Goal: Task Accomplishment & Management: Manage account settings

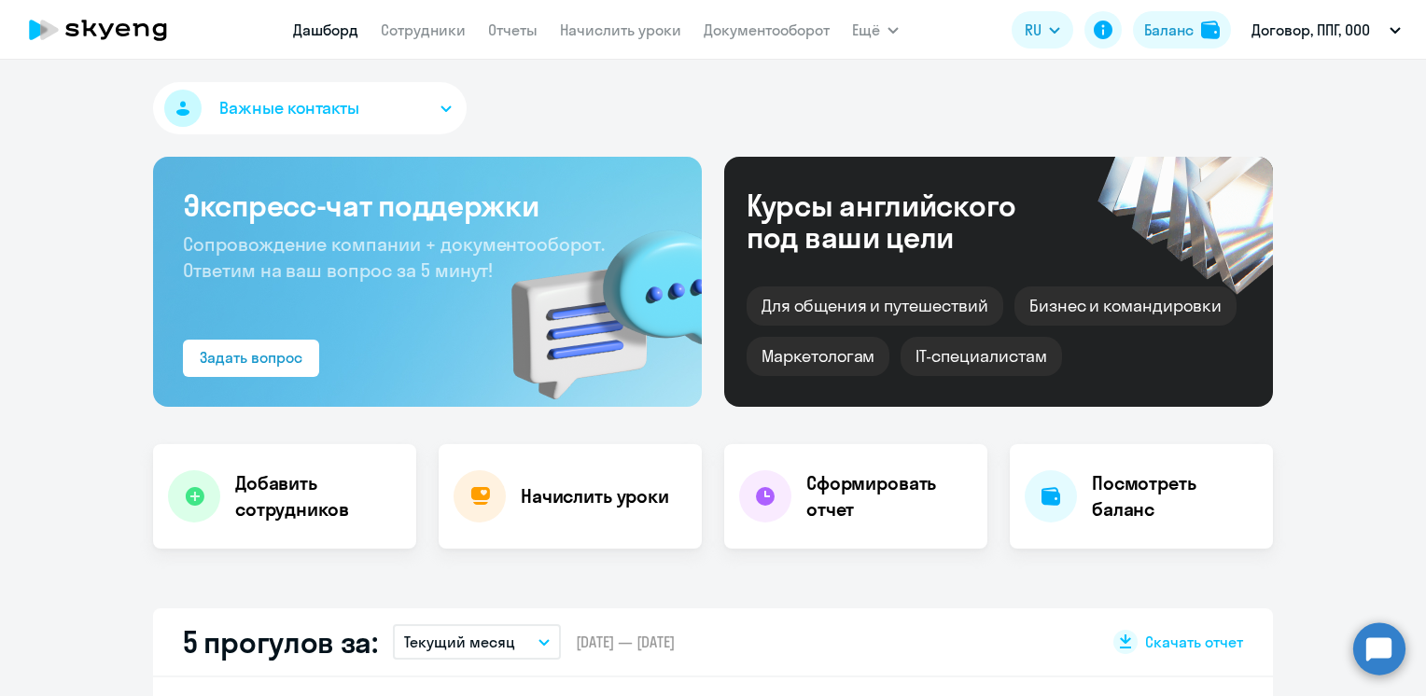
select select "30"
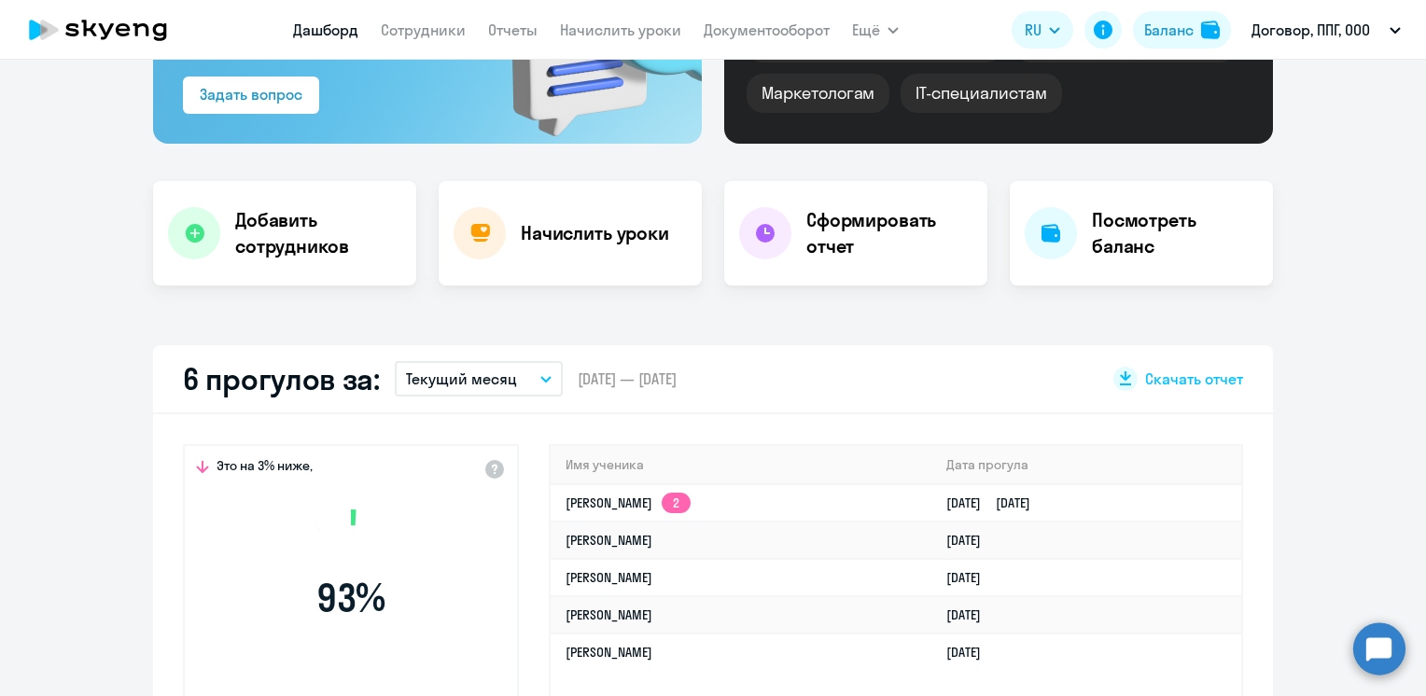
scroll to position [467, 0]
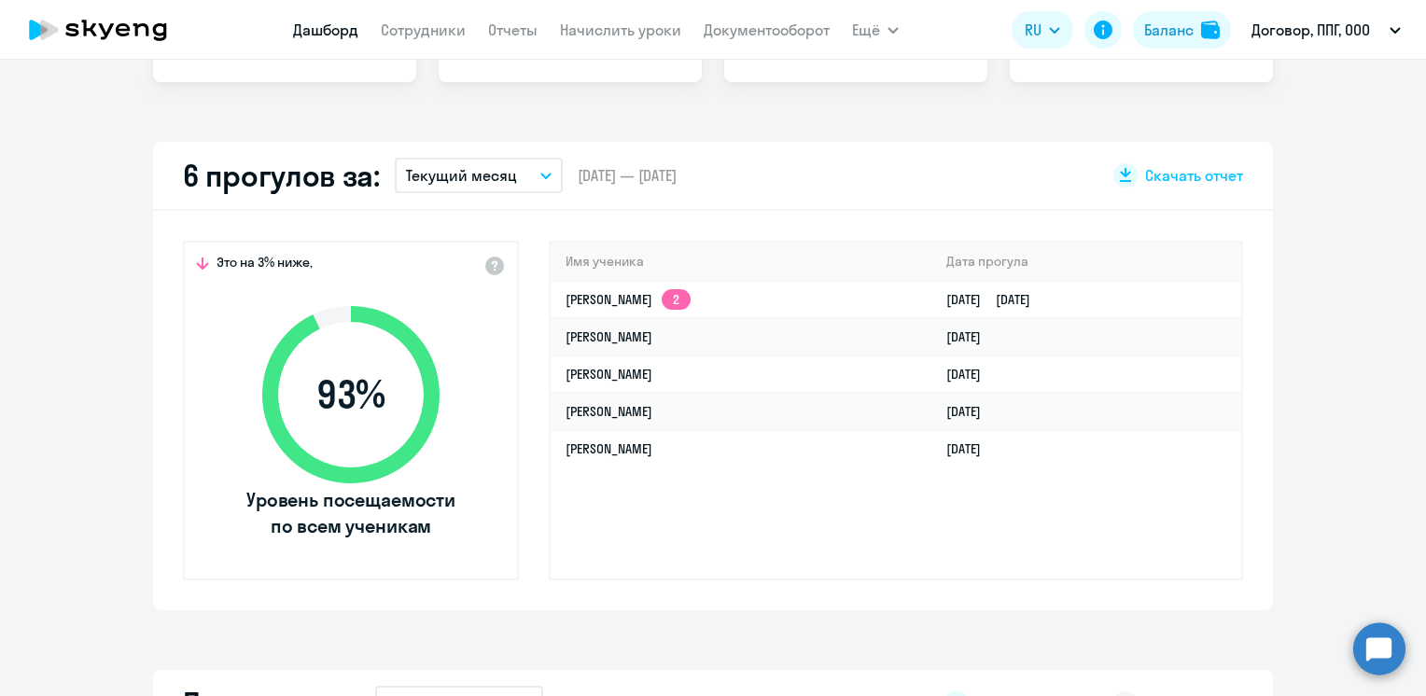
select select "30"
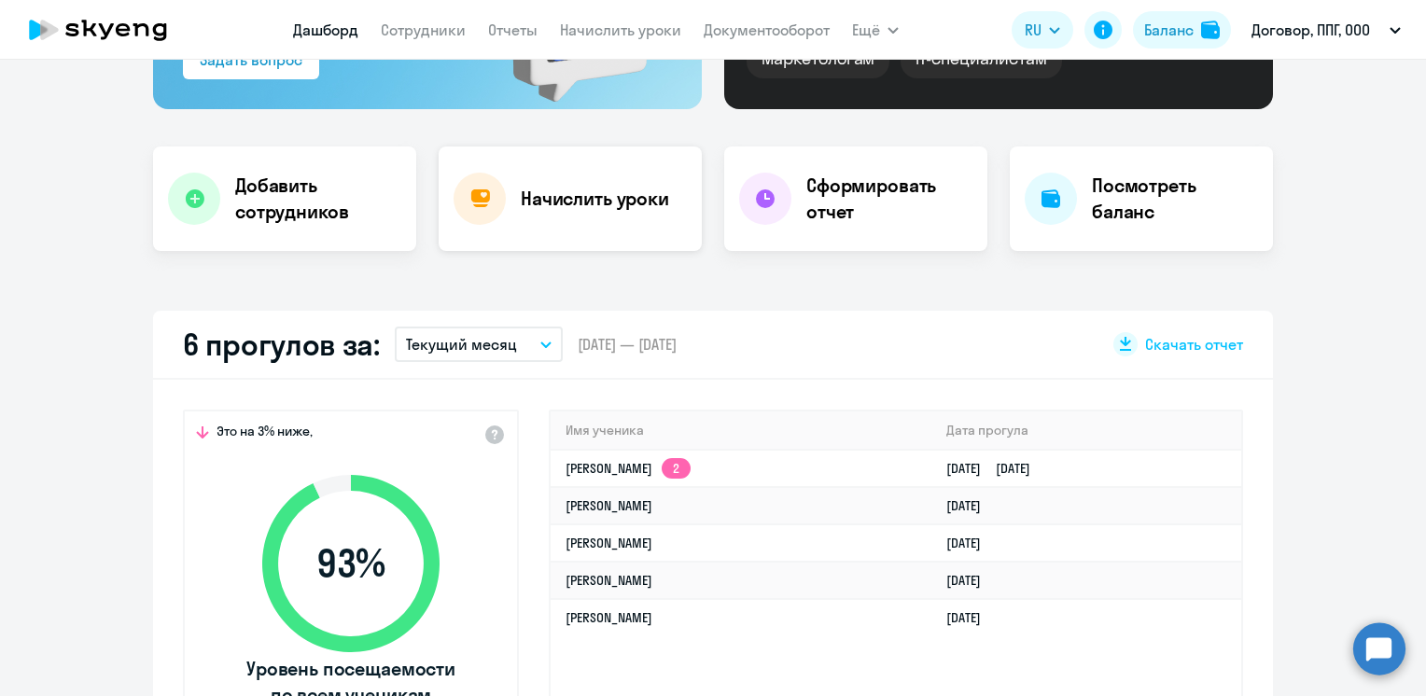
scroll to position [560, 0]
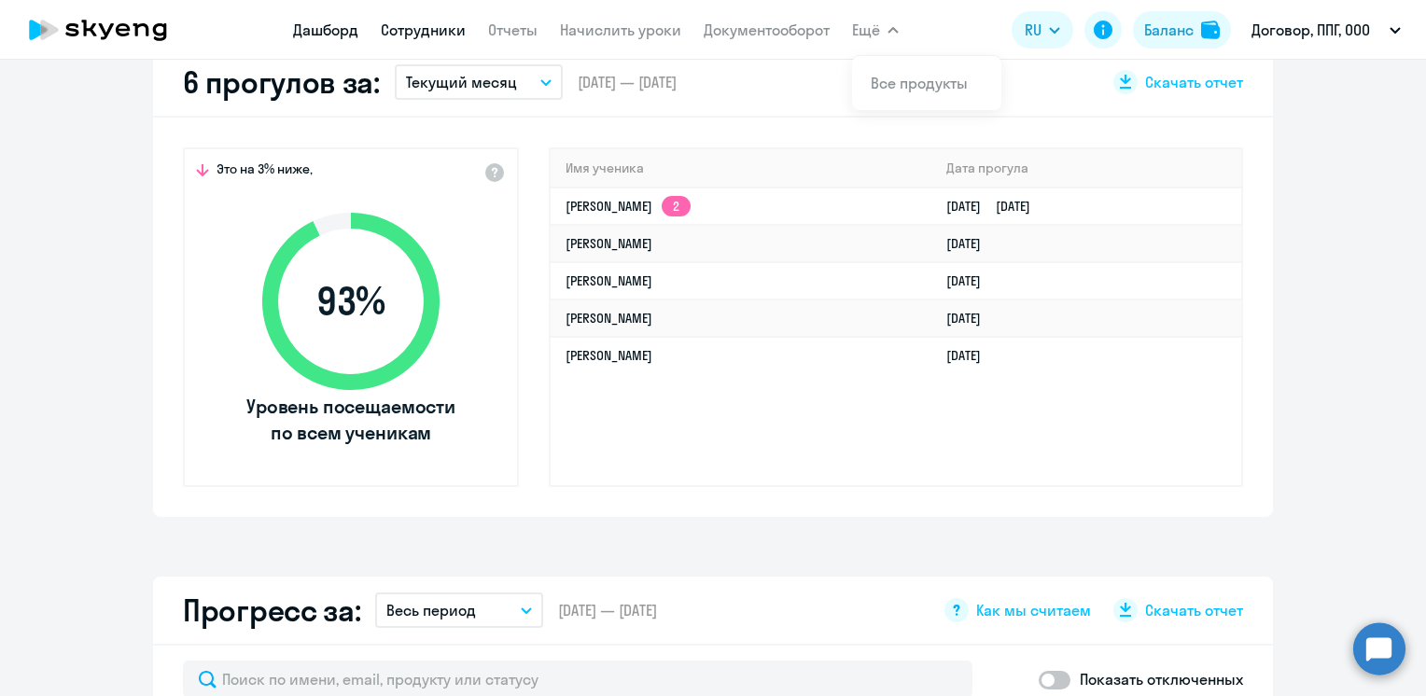
click at [419, 29] on link "Сотрудники" at bounding box center [423, 30] width 85 height 19
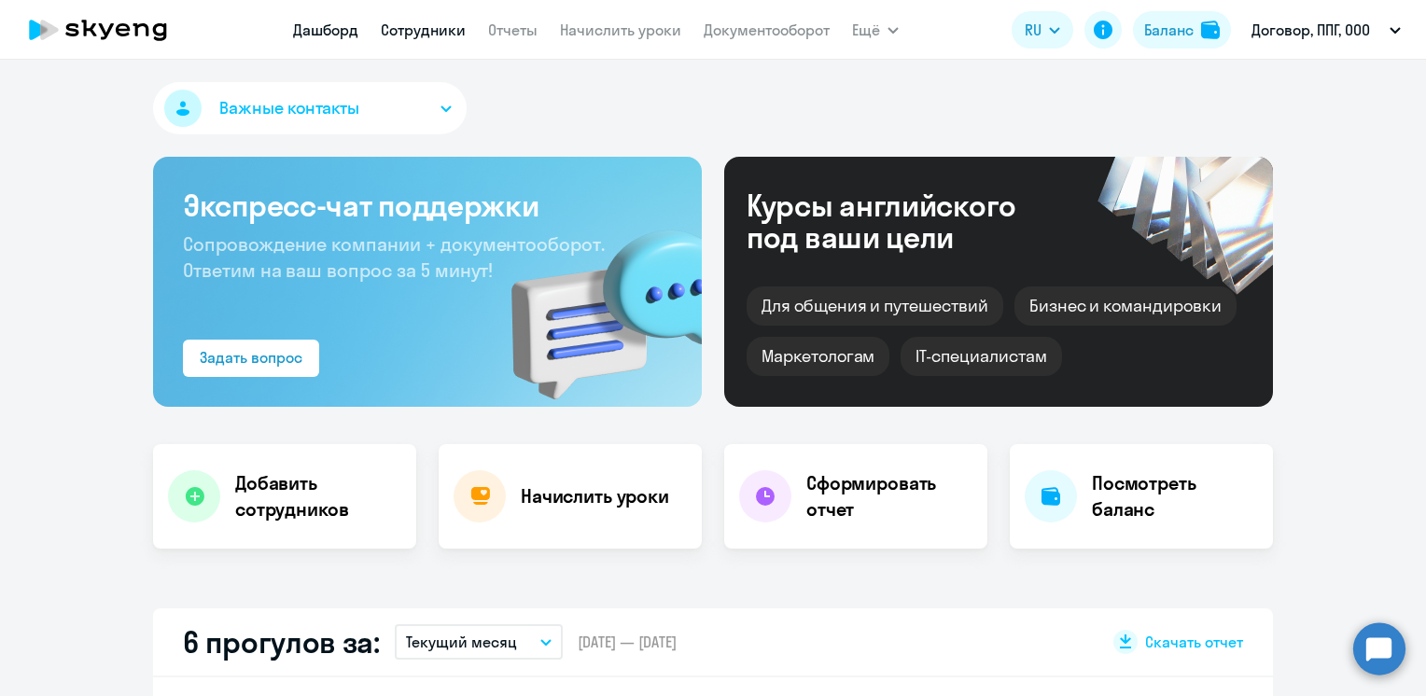
select select "30"
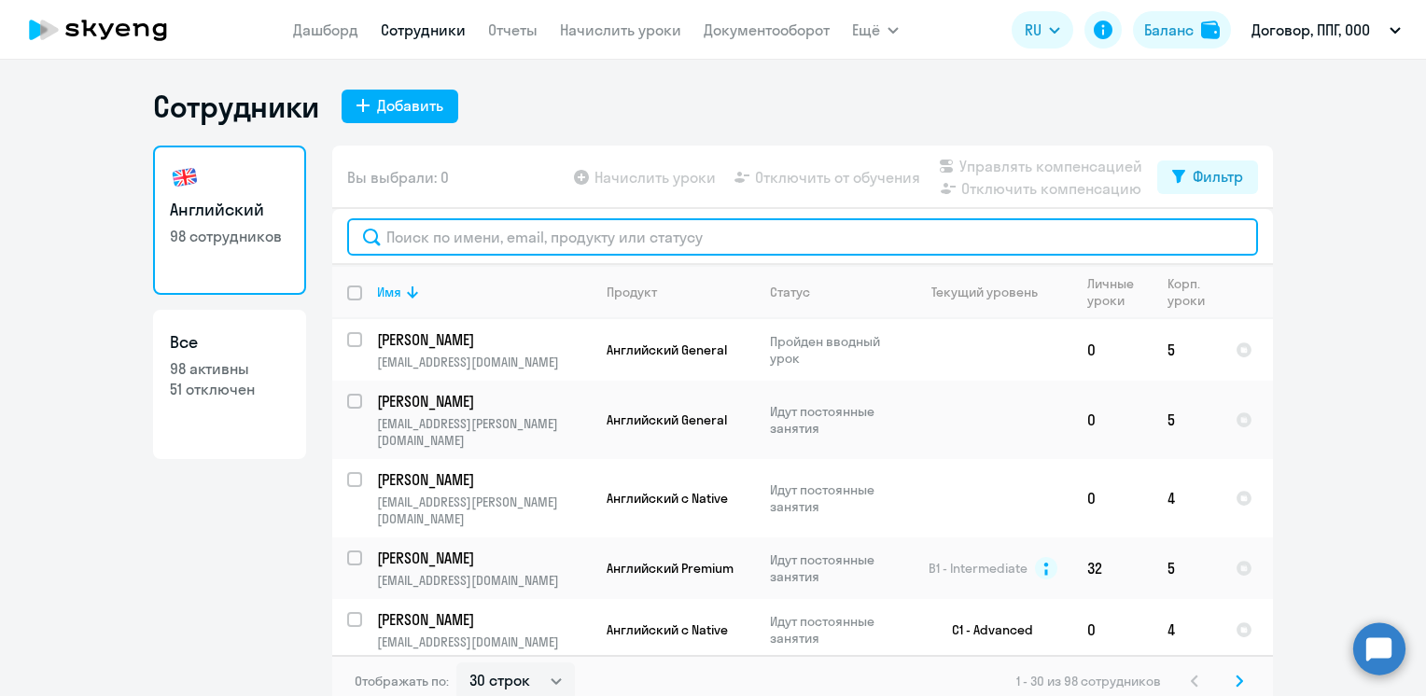
click at [470, 246] on input "text" at bounding box center [802, 236] width 911 height 37
paste input "[PERSON_NAME]"
type input "[PERSON_NAME]"
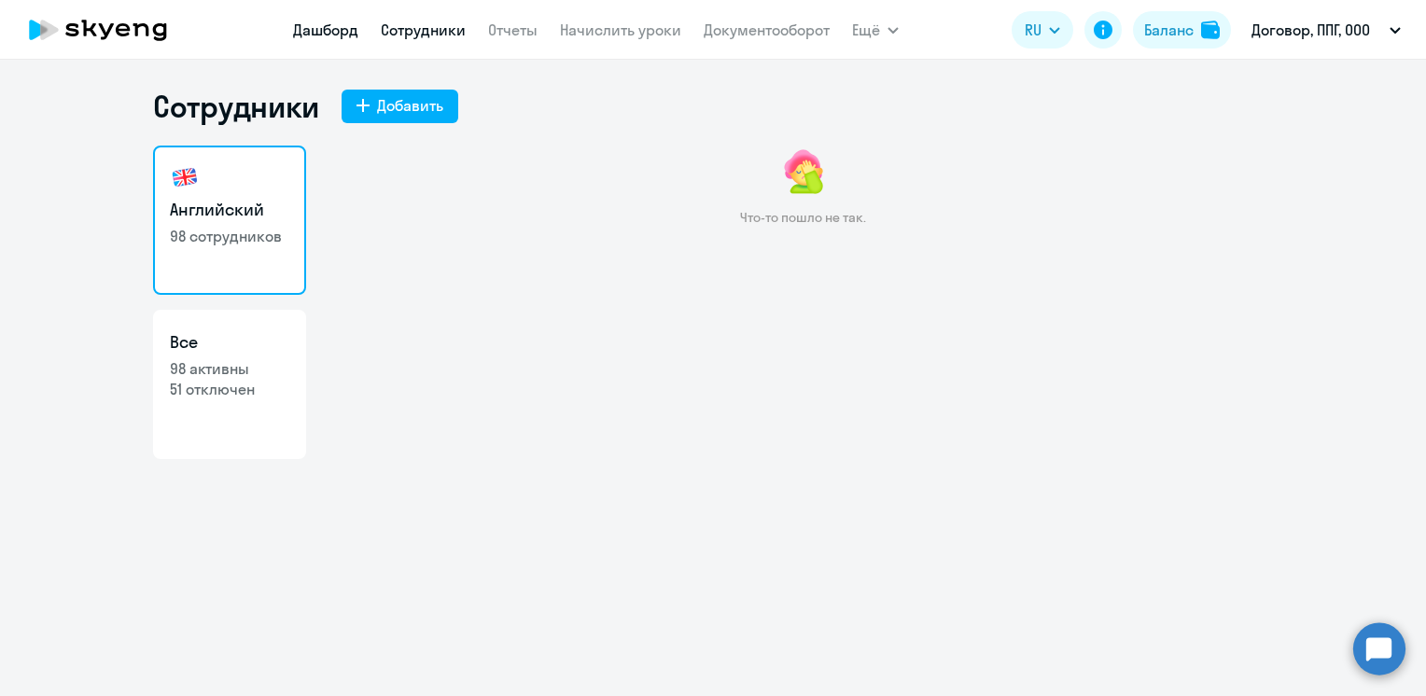
click at [330, 25] on link "Дашборд" at bounding box center [325, 30] width 65 height 19
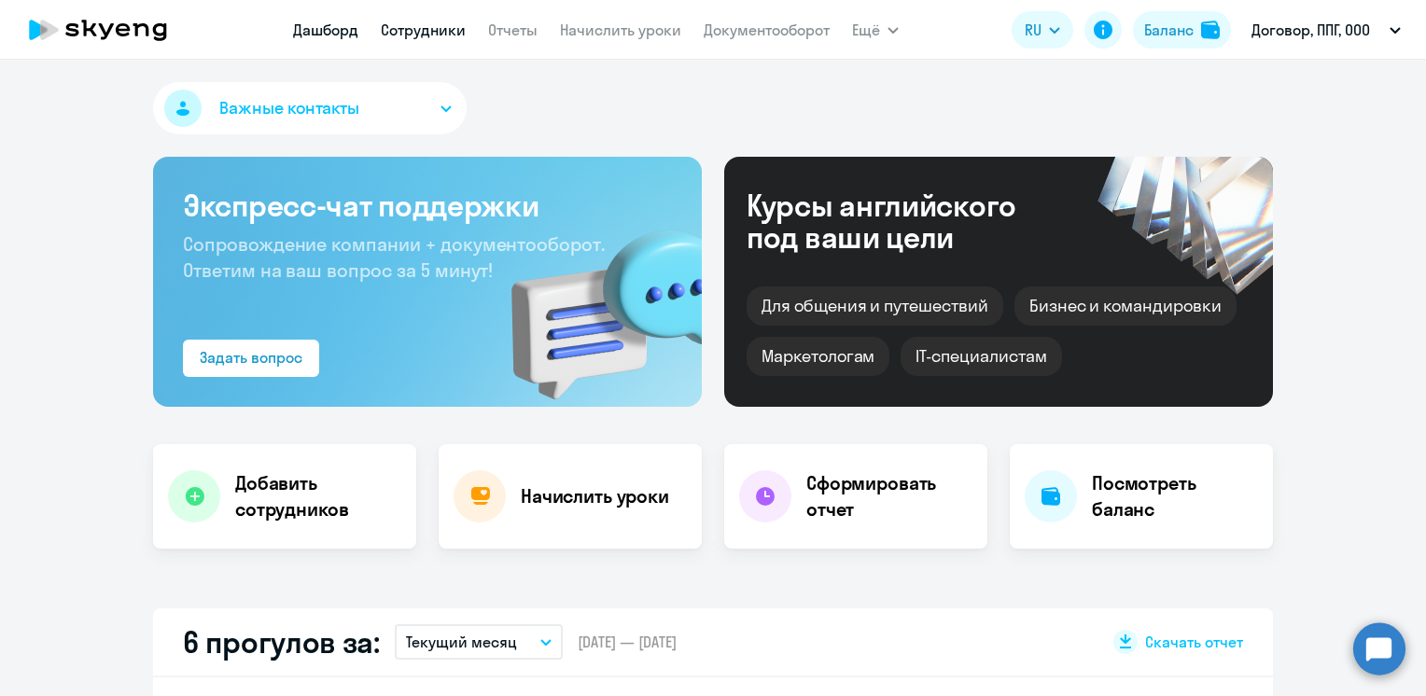
click at [442, 29] on link "Сотрудники" at bounding box center [423, 30] width 85 height 19
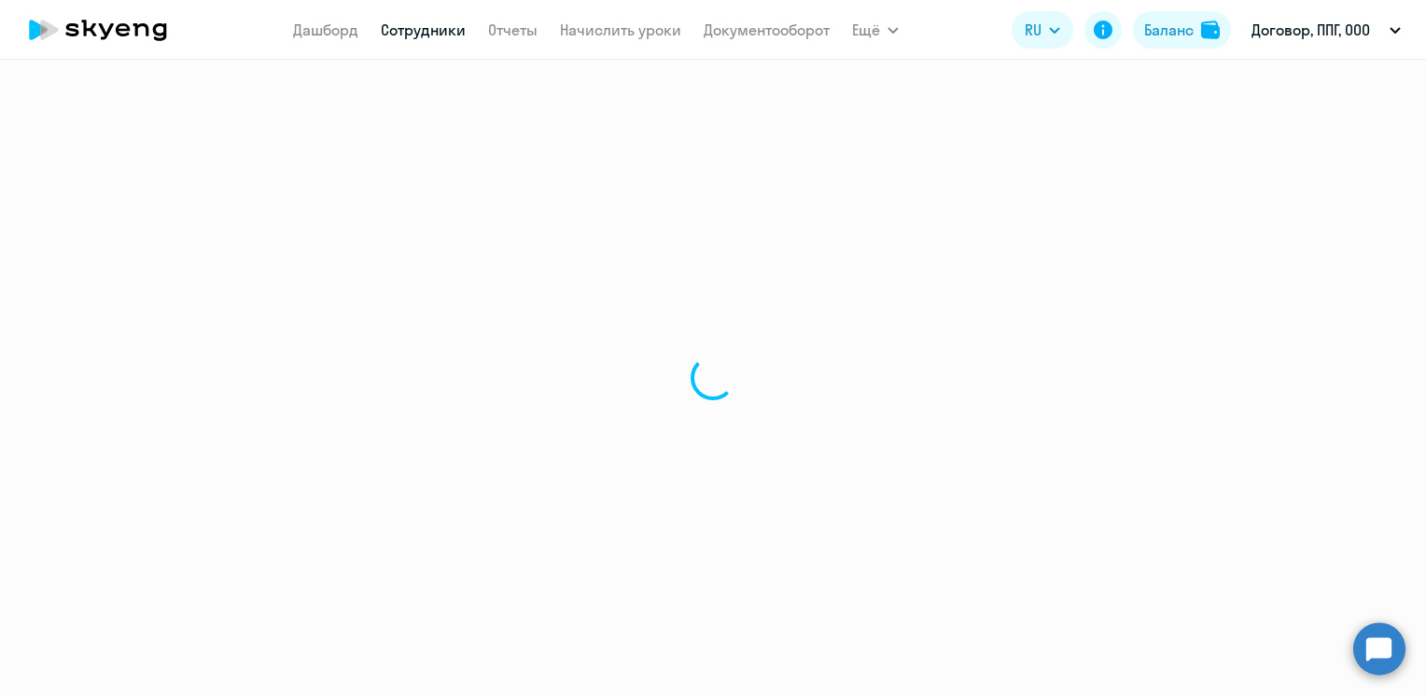
select select "30"
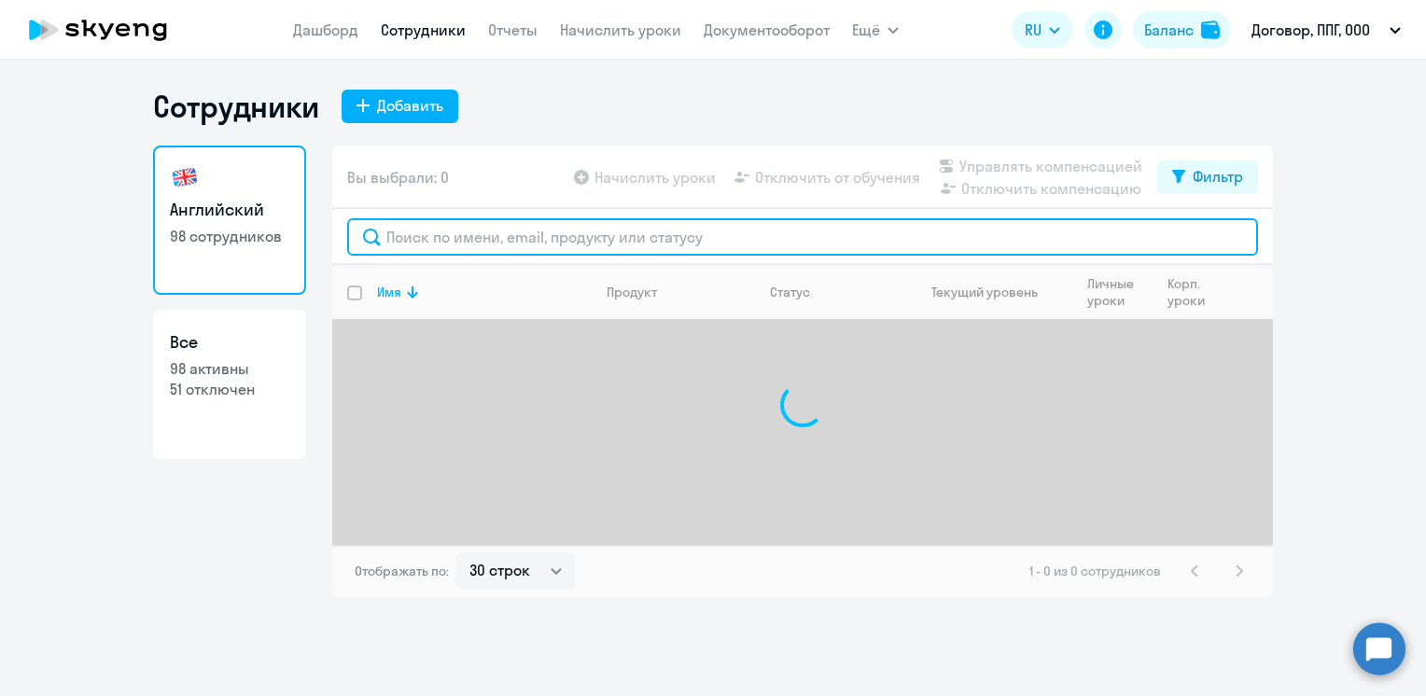
click at [471, 245] on input "text" at bounding box center [802, 236] width 911 height 37
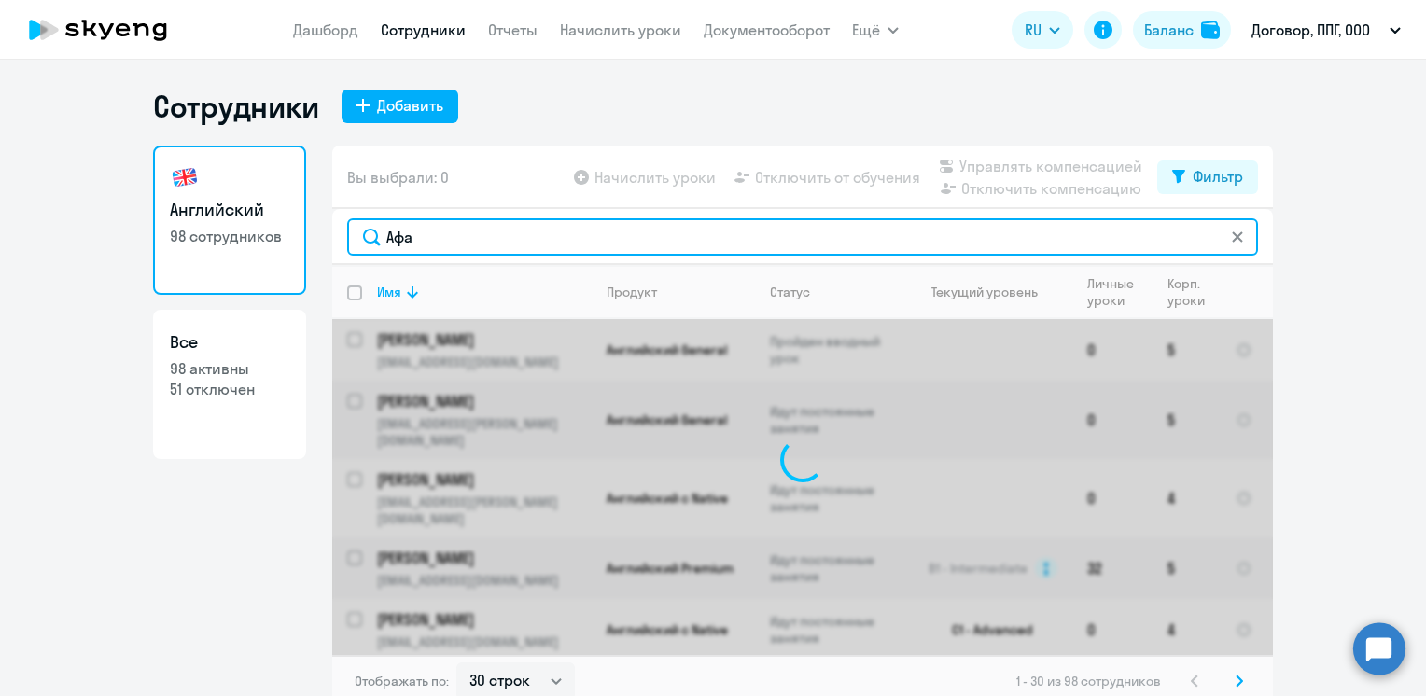
type input "[PERSON_NAME]"
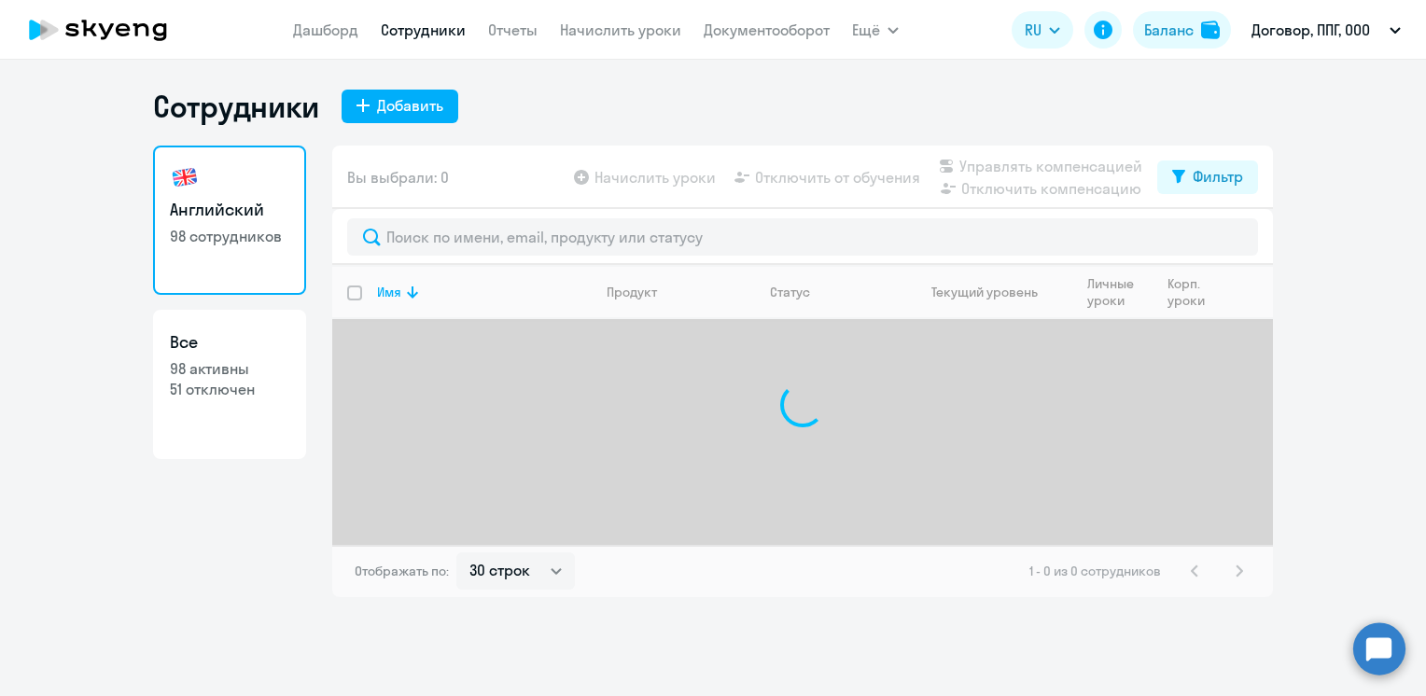
select select "30"
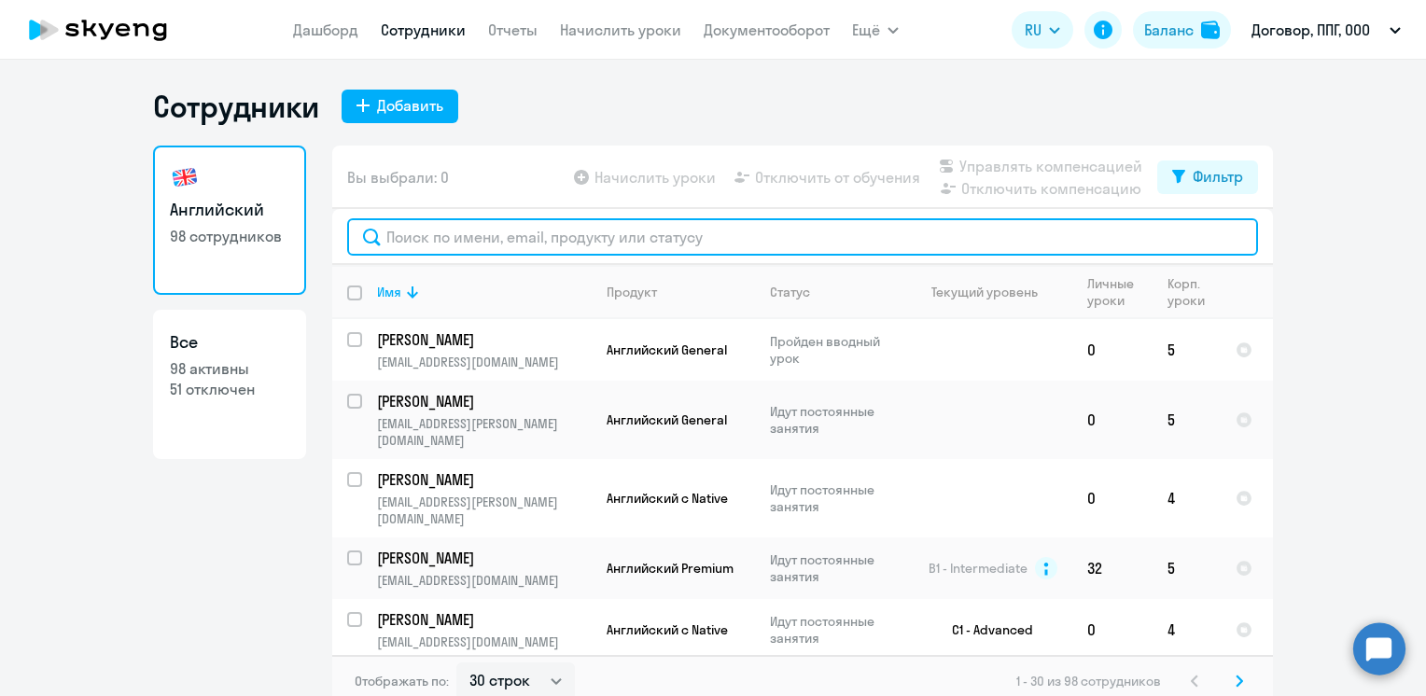
click at [488, 234] on input "text" at bounding box center [802, 236] width 911 height 37
type input "Афа"
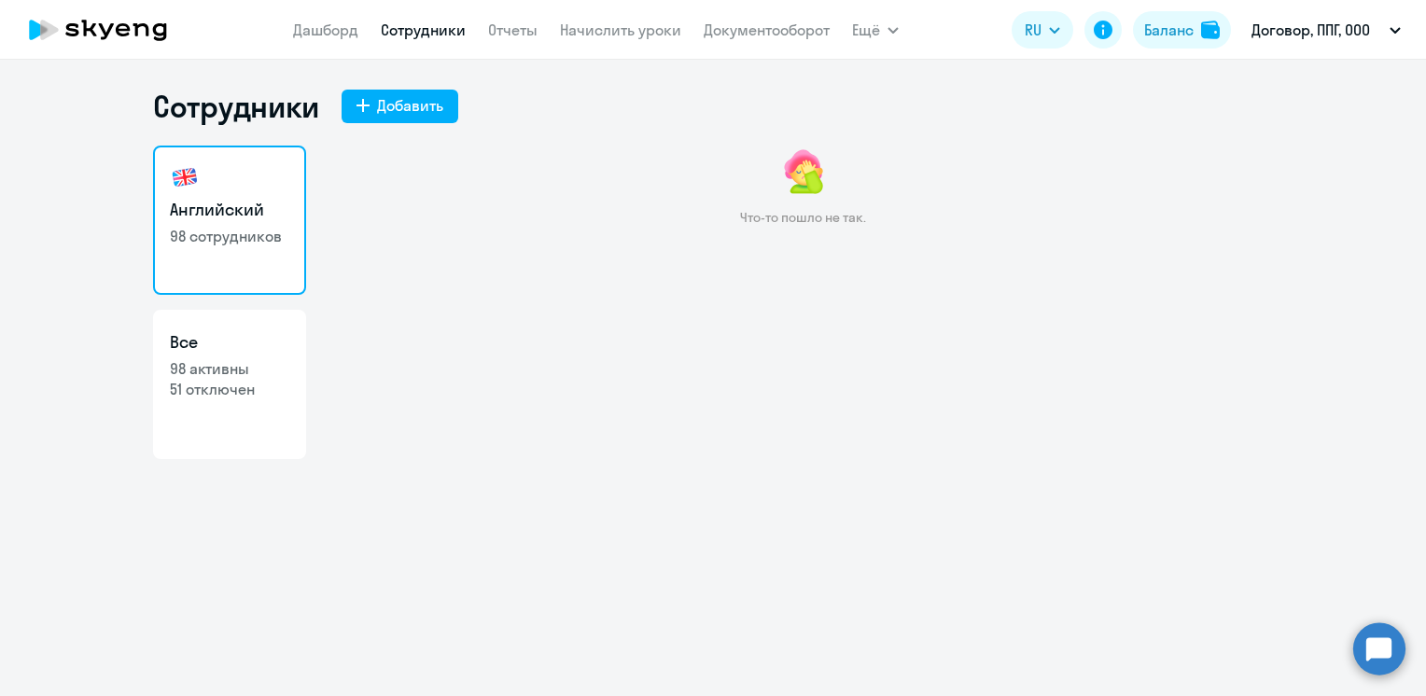
click at [204, 222] on link "Английский 98 сотрудников" at bounding box center [229, 220] width 153 height 149
click at [224, 229] on p "98 сотрудников" at bounding box center [229, 236] width 119 height 21
click at [340, 27] on link "Дашборд" at bounding box center [325, 30] width 65 height 19
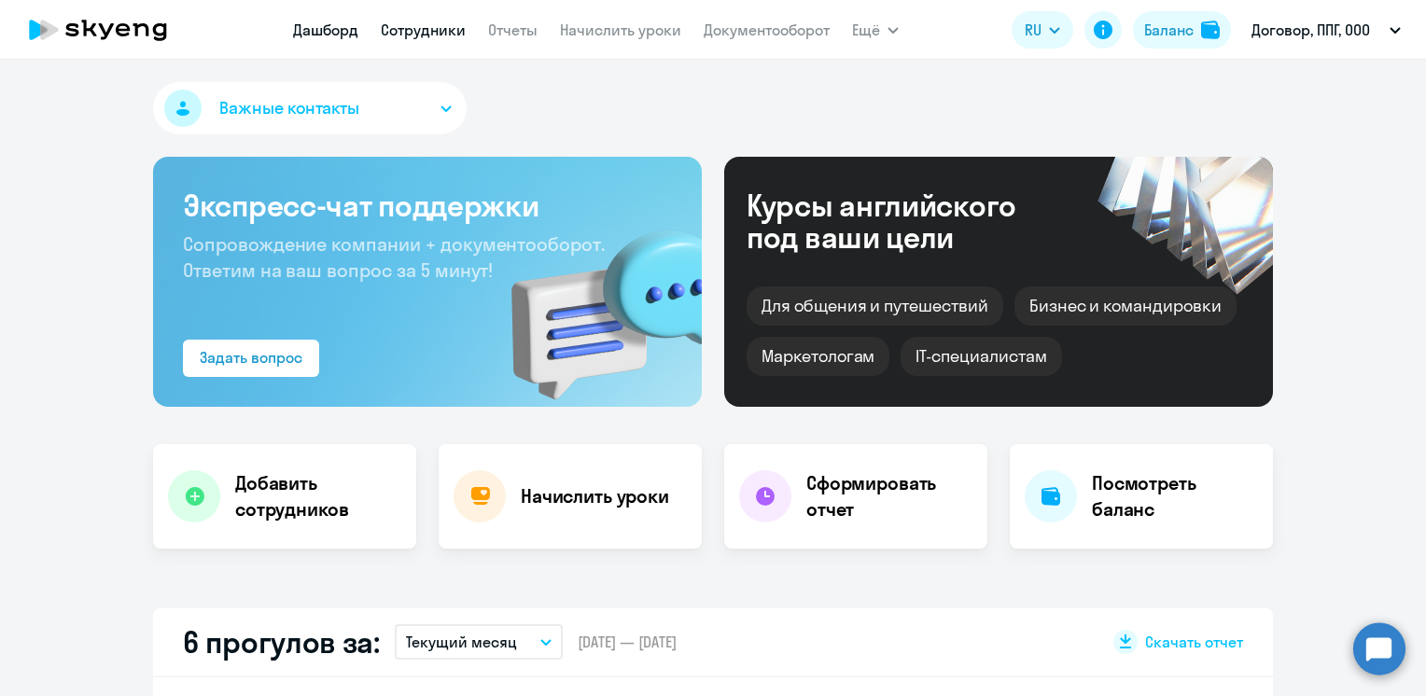
click at [405, 33] on link "Сотрудники" at bounding box center [423, 30] width 85 height 19
select select "30"
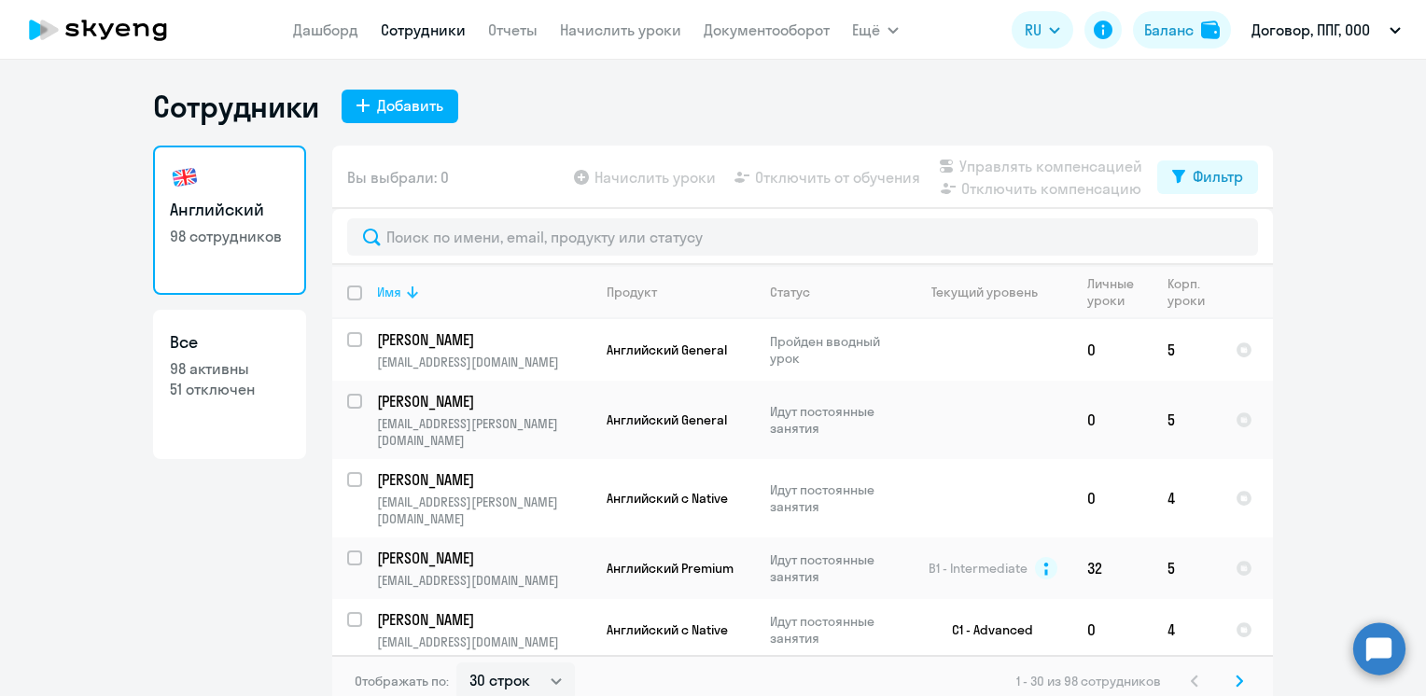
click at [385, 284] on div "Имя" at bounding box center [389, 292] width 24 height 17
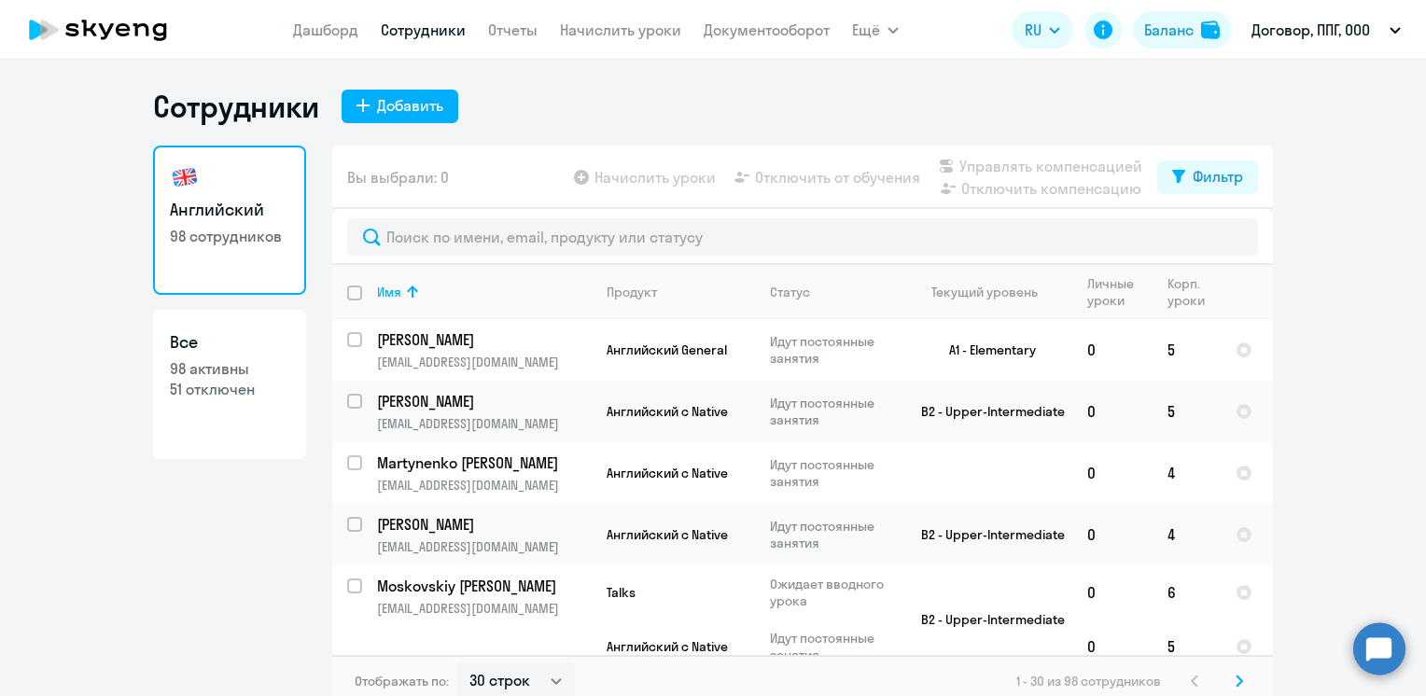
click at [250, 205] on h3 "Английский" at bounding box center [229, 210] width 119 height 24
click at [250, 206] on h3 "Английский" at bounding box center [229, 210] width 119 height 24
click at [515, 27] on link "Отчеты" at bounding box center [512, 30] width 49 height 19
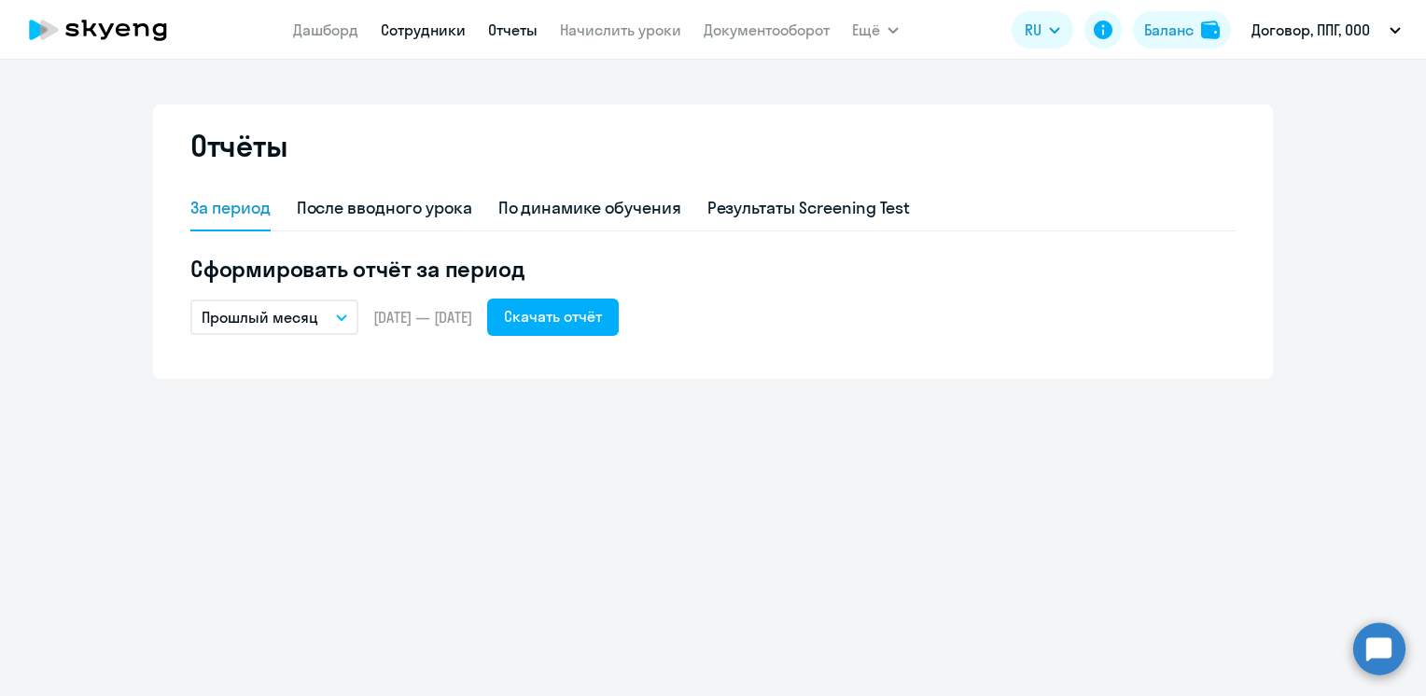
click at [426, 27] on link "Сотрудники" at bounding box center [423, 30] width 85 height 19
select select "30"
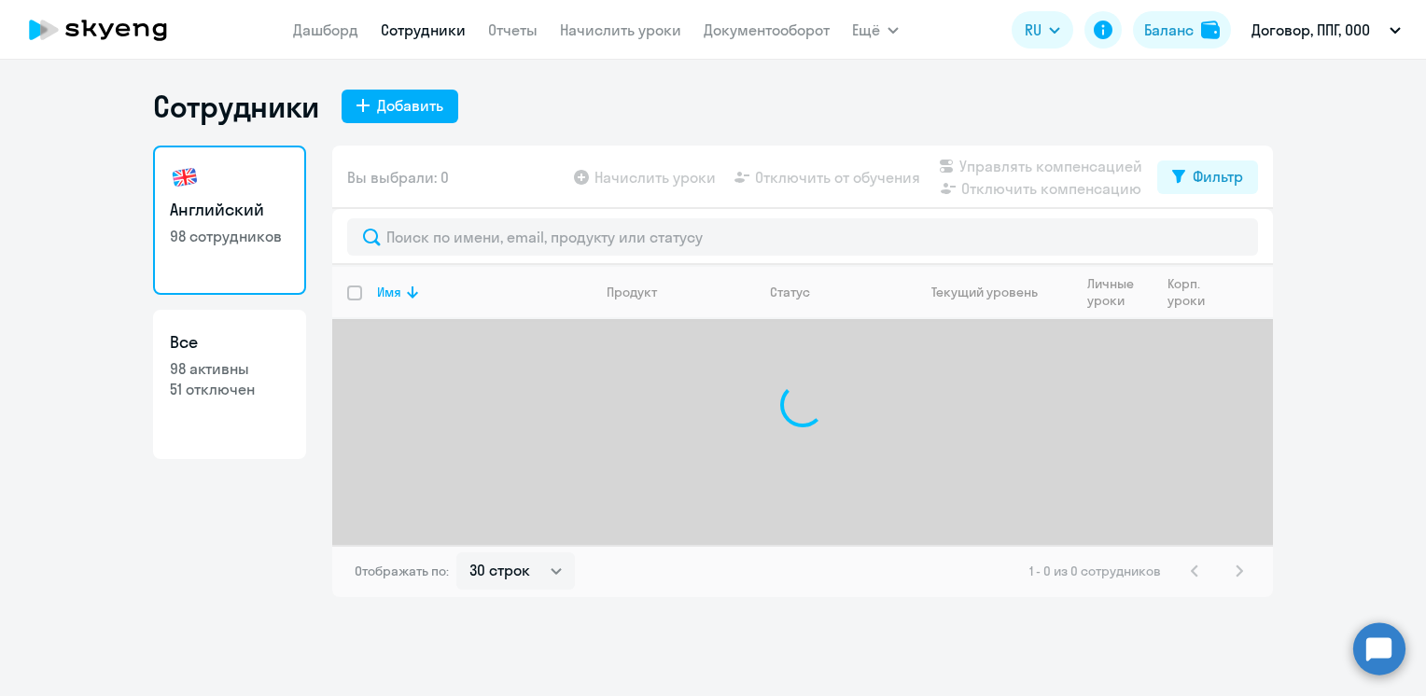
select select "30"
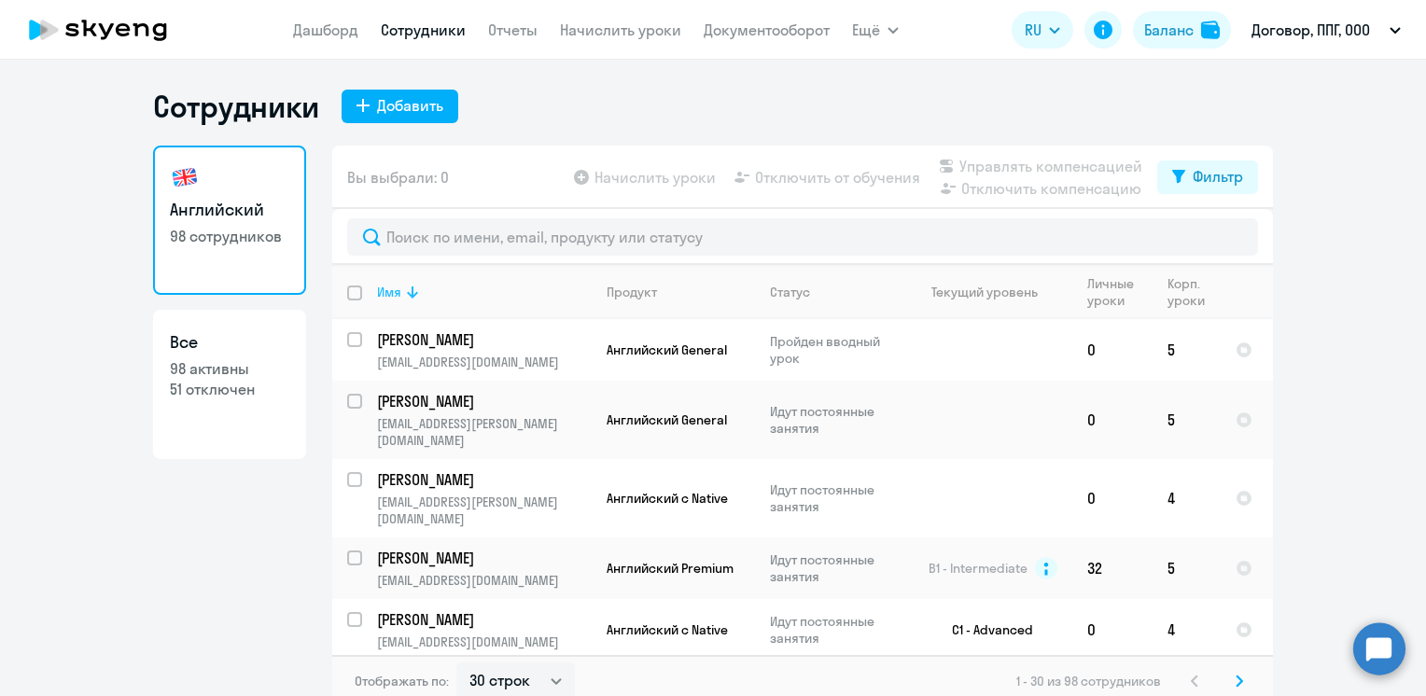
click at [386, 288] on div "Имя" at bounding box center [389, 292] width 24 height 17
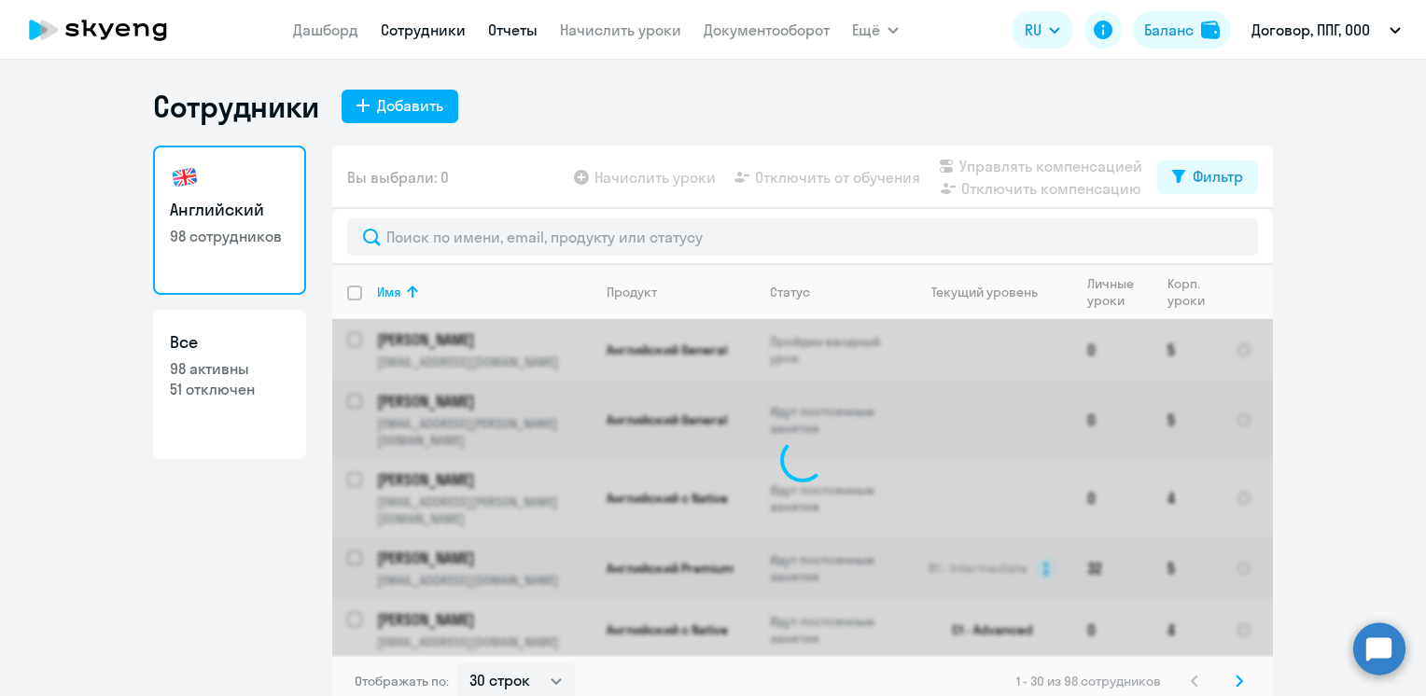
click at [535, 32] on link "Отчеты" at bounding box center [512, 30] width 49 height 19
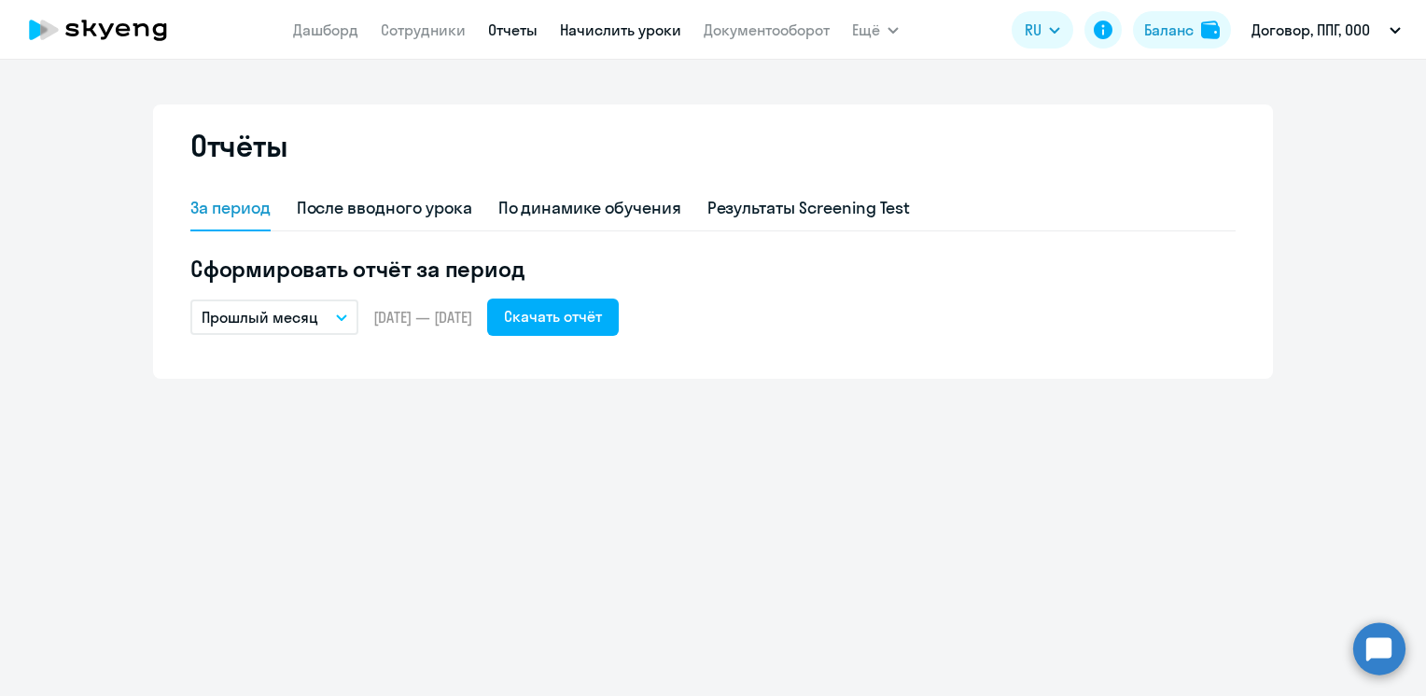
click at [639, 26] on link "Начислить уроки" at bounding box center [620, 30] width 121 height 19
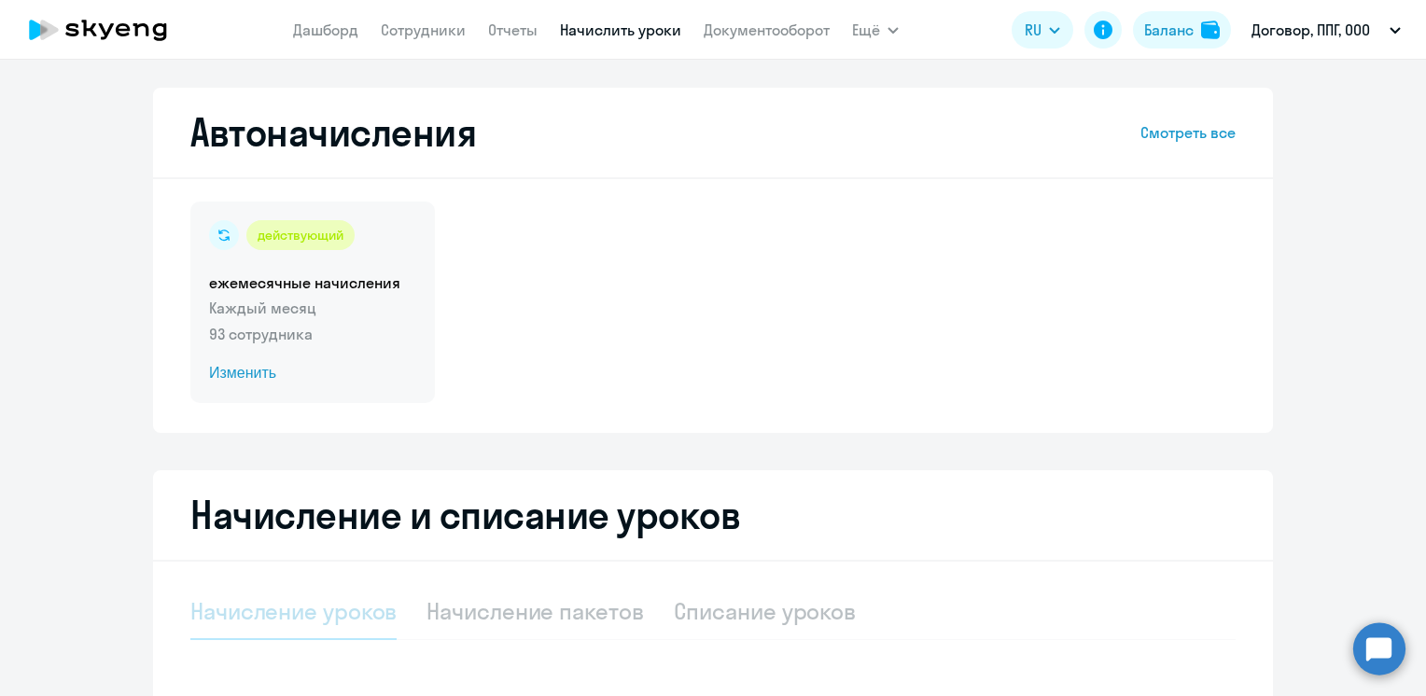
select select "10"
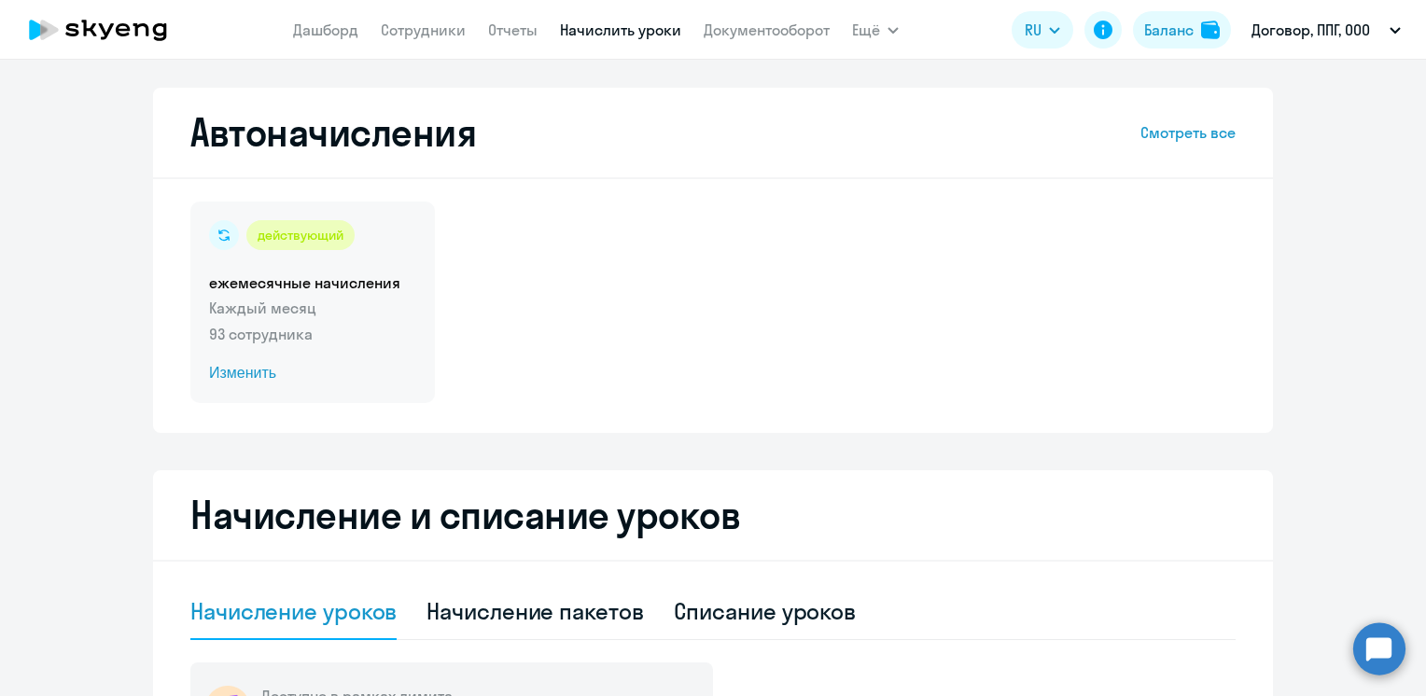
click at [215, 300] on p "Каждый месяц" at bounding box center [312, 308] width 207 height 22
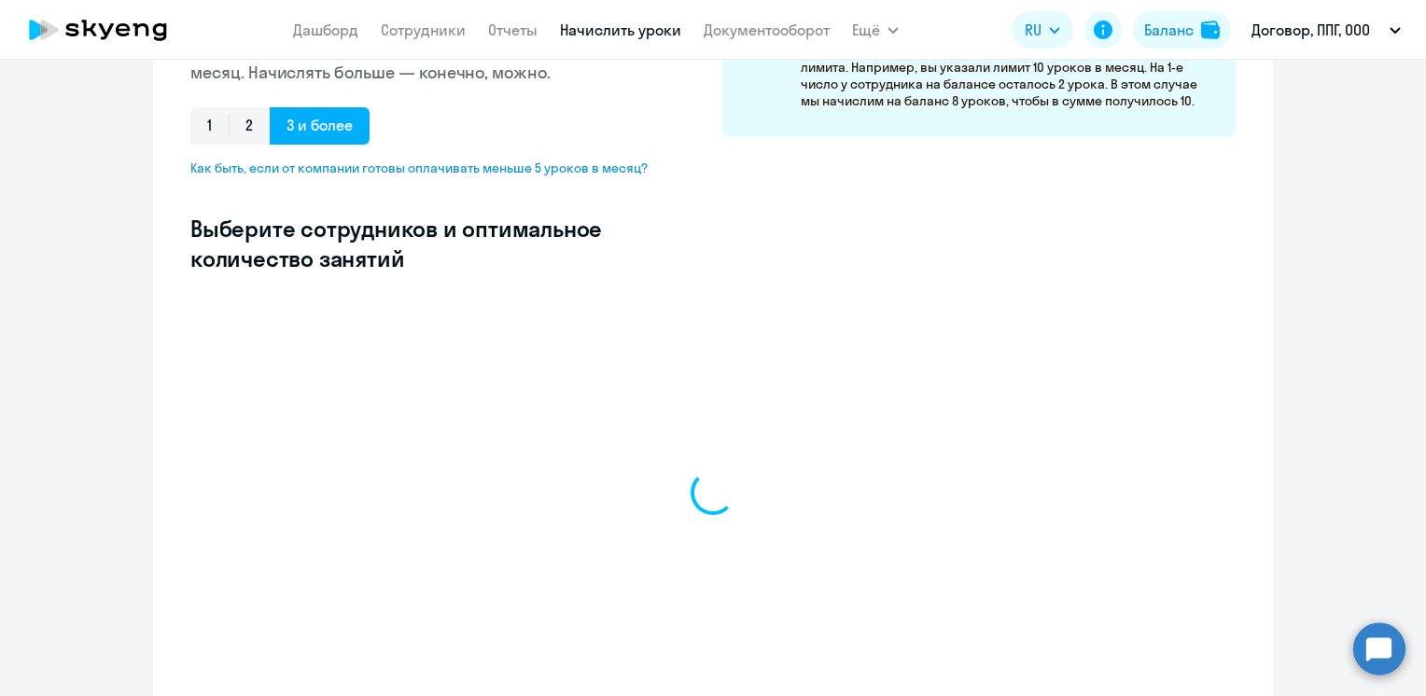
scroll to position [483, 0]
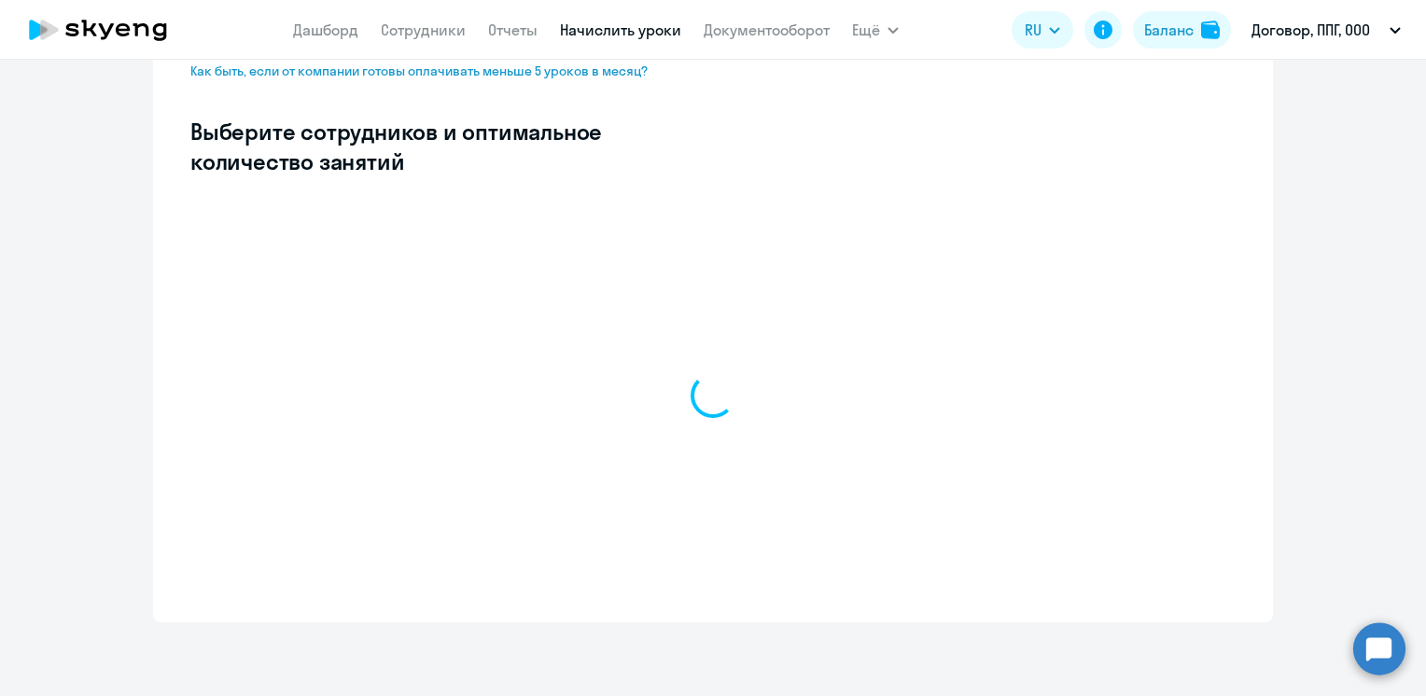
select select "10"
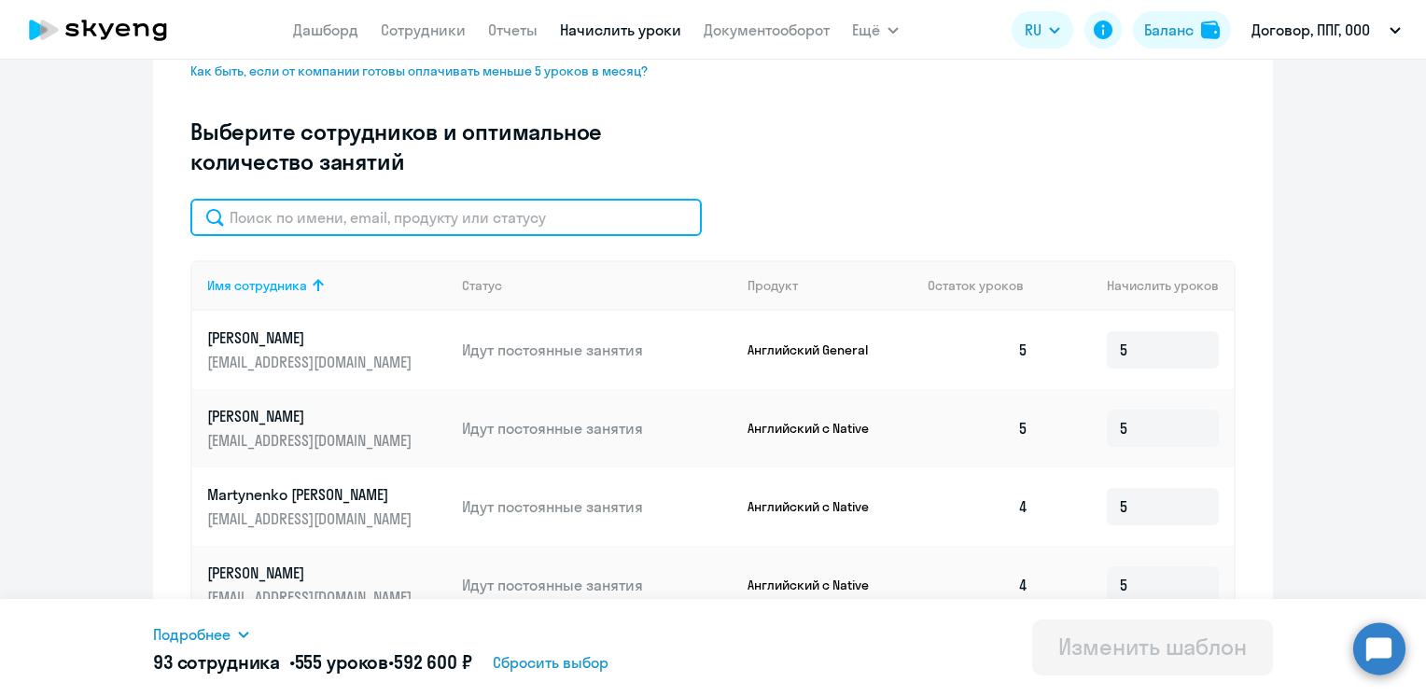
click at [314, 226] on input "text" at bounding box center [446, 217] width 512 height 37
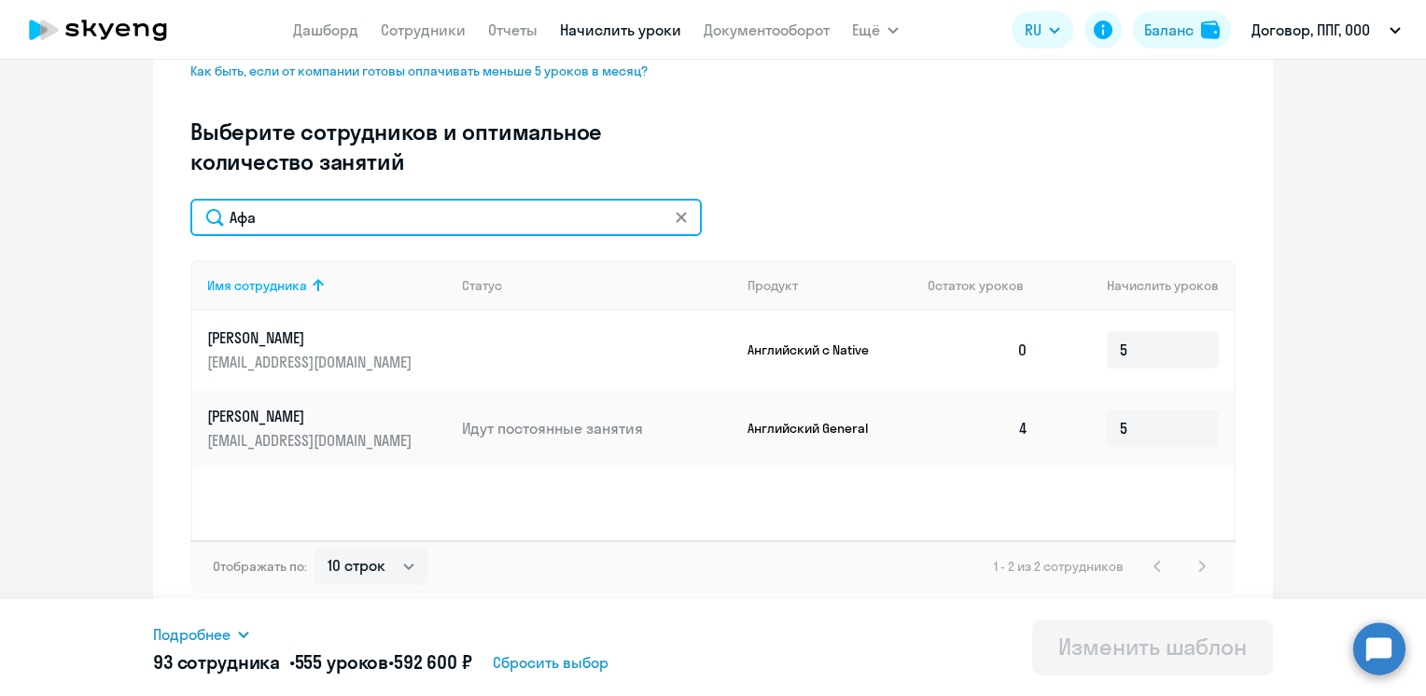
type input "Афа"
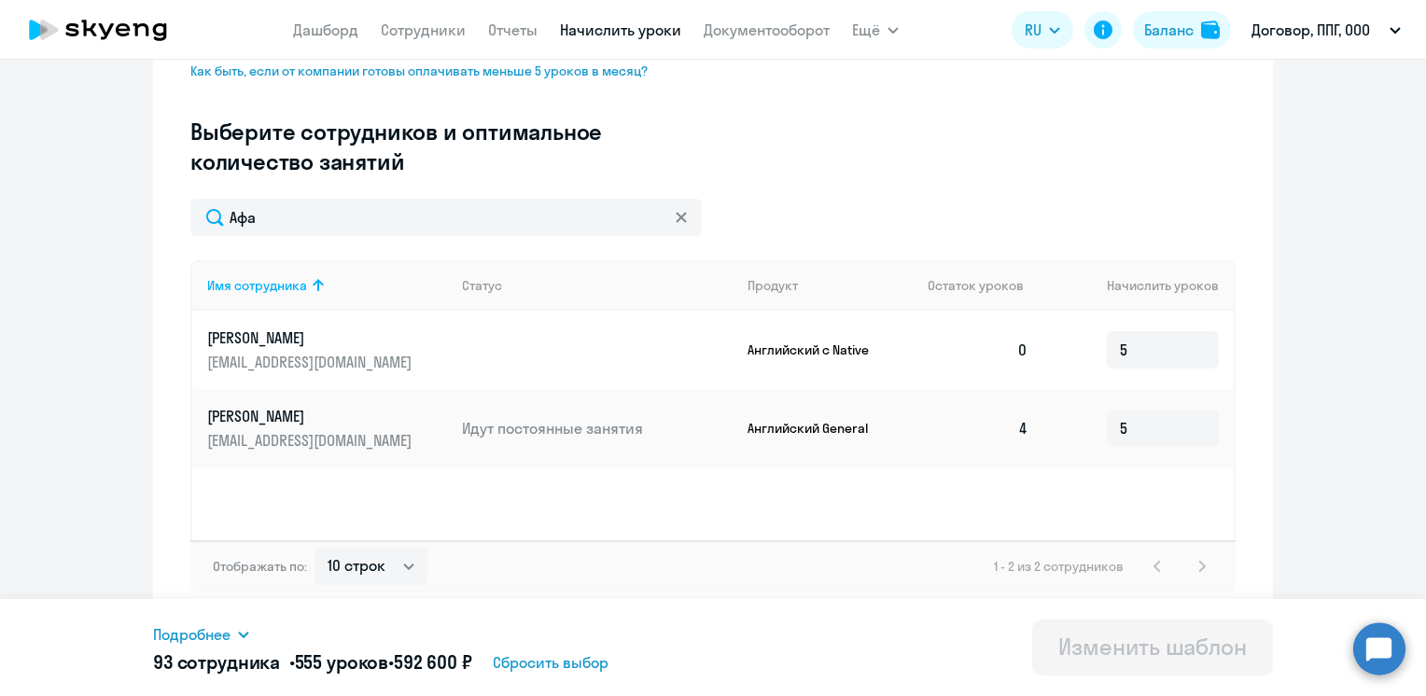
click at [312, 335] on p "Афанасьев Дмитрий" at bounding box center [311, 338] width 209 height 21
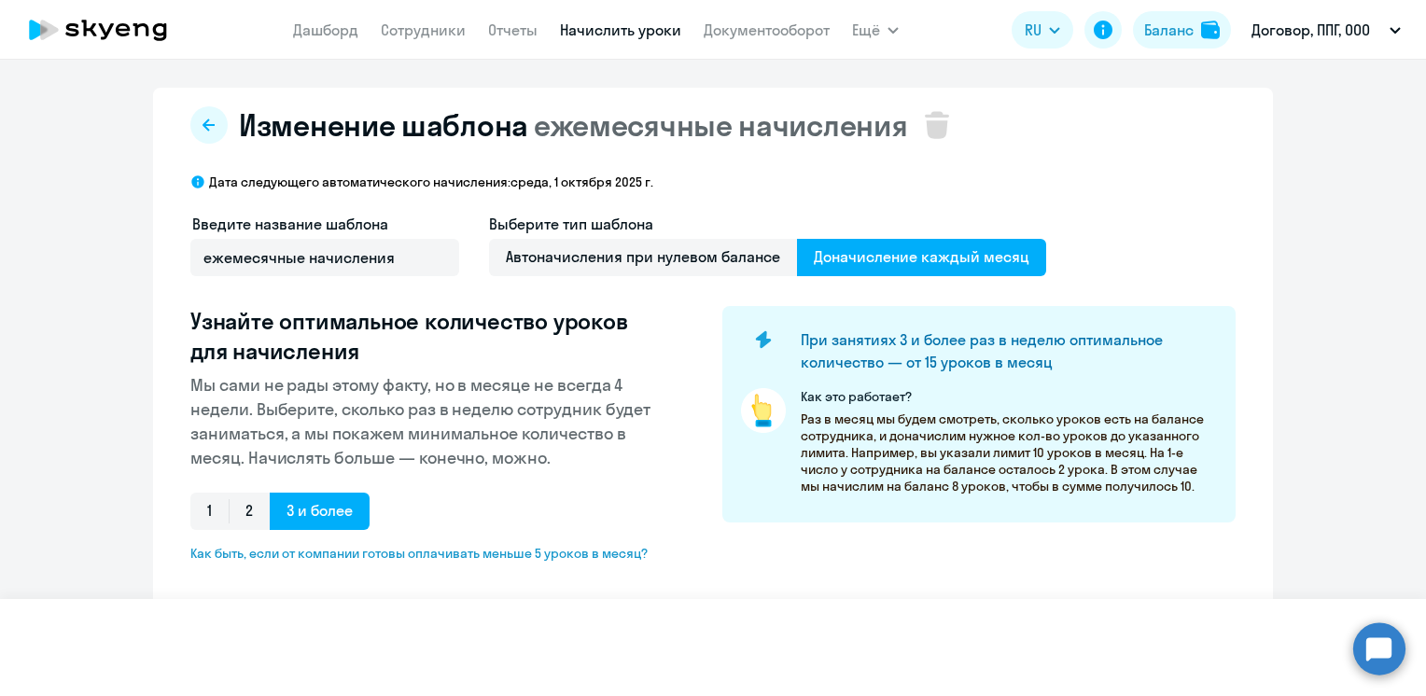
select select "english"
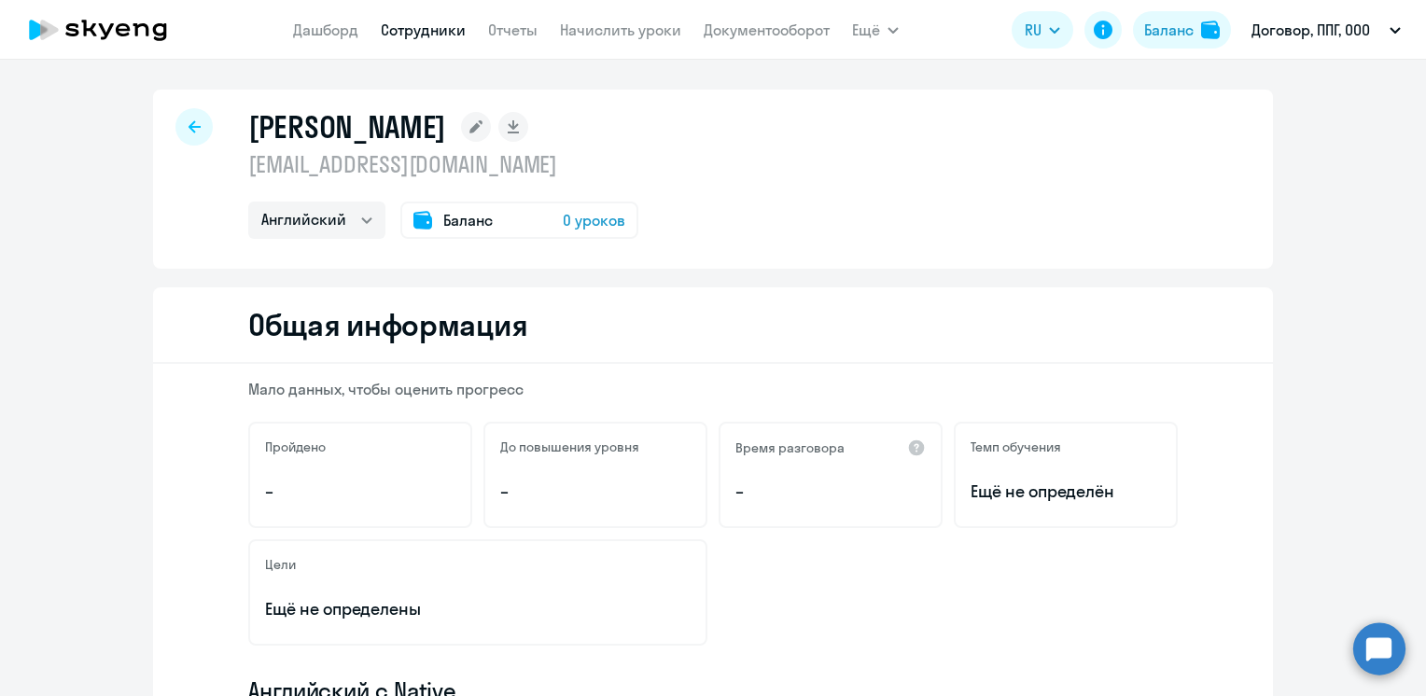
click at [586, 218] on span "0 уроков" at bounding box center [594, 220] width 63 height 22
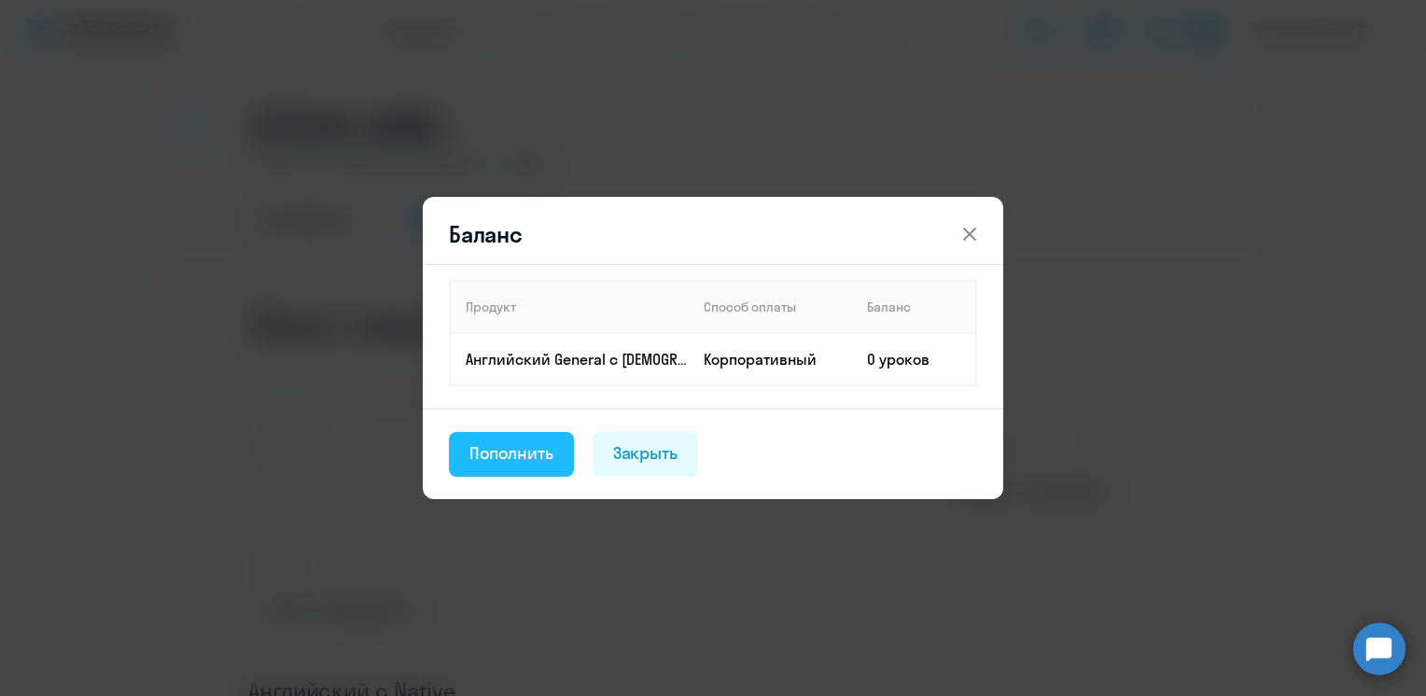
click at [508, 442] on div "Пополнить" at bounding box center [512, 454] width 84 height 24
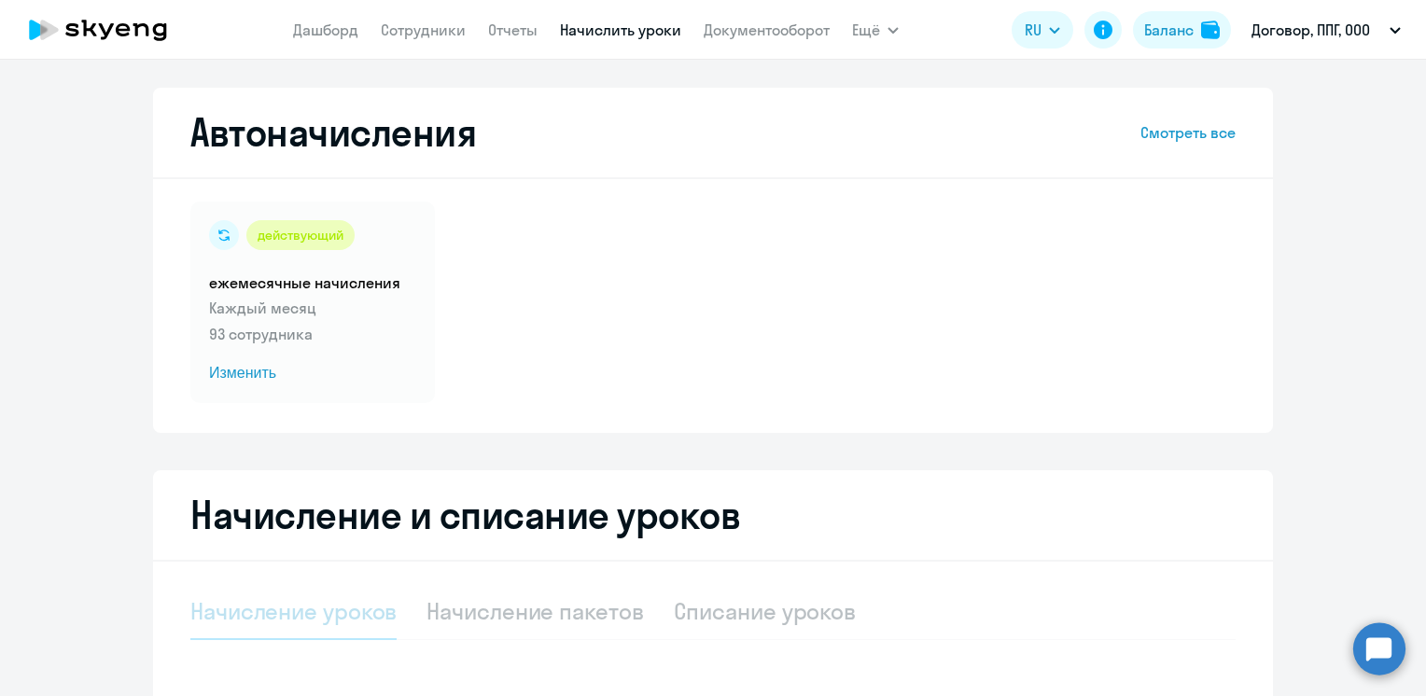
select select "10"
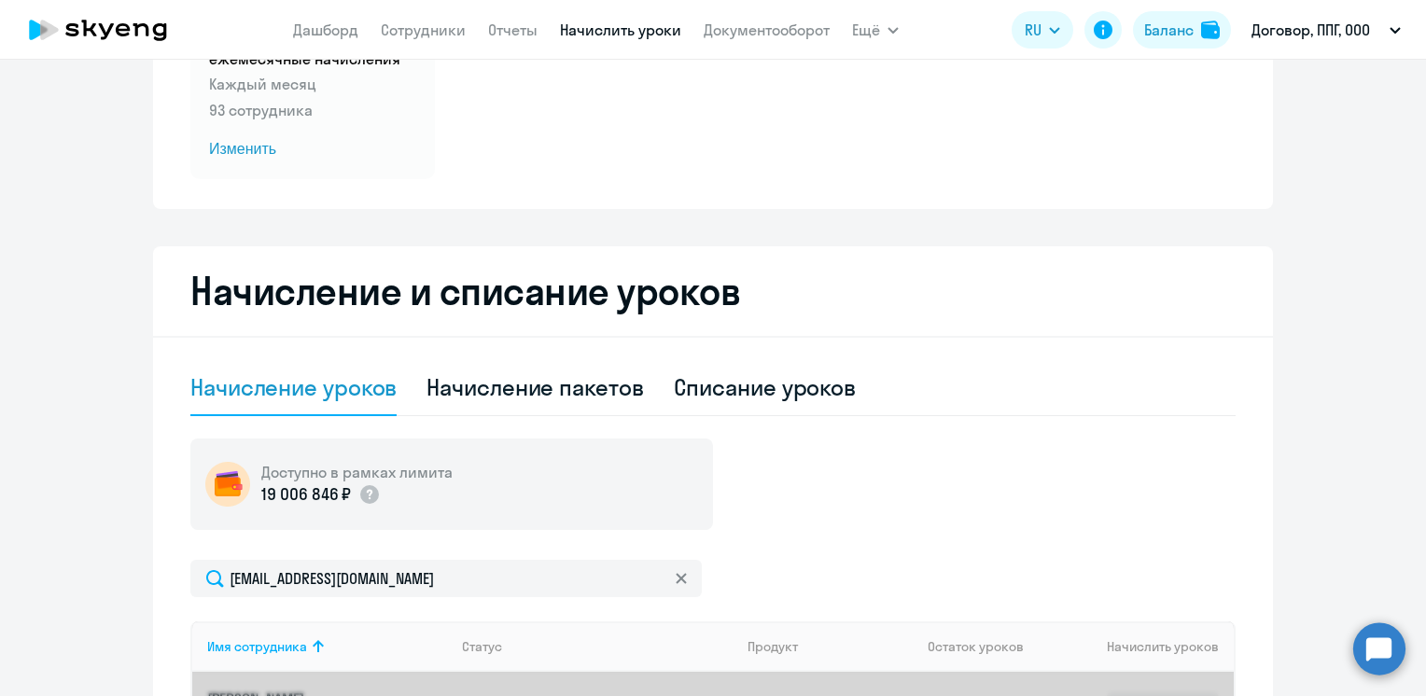
scroll to position [467, 0]
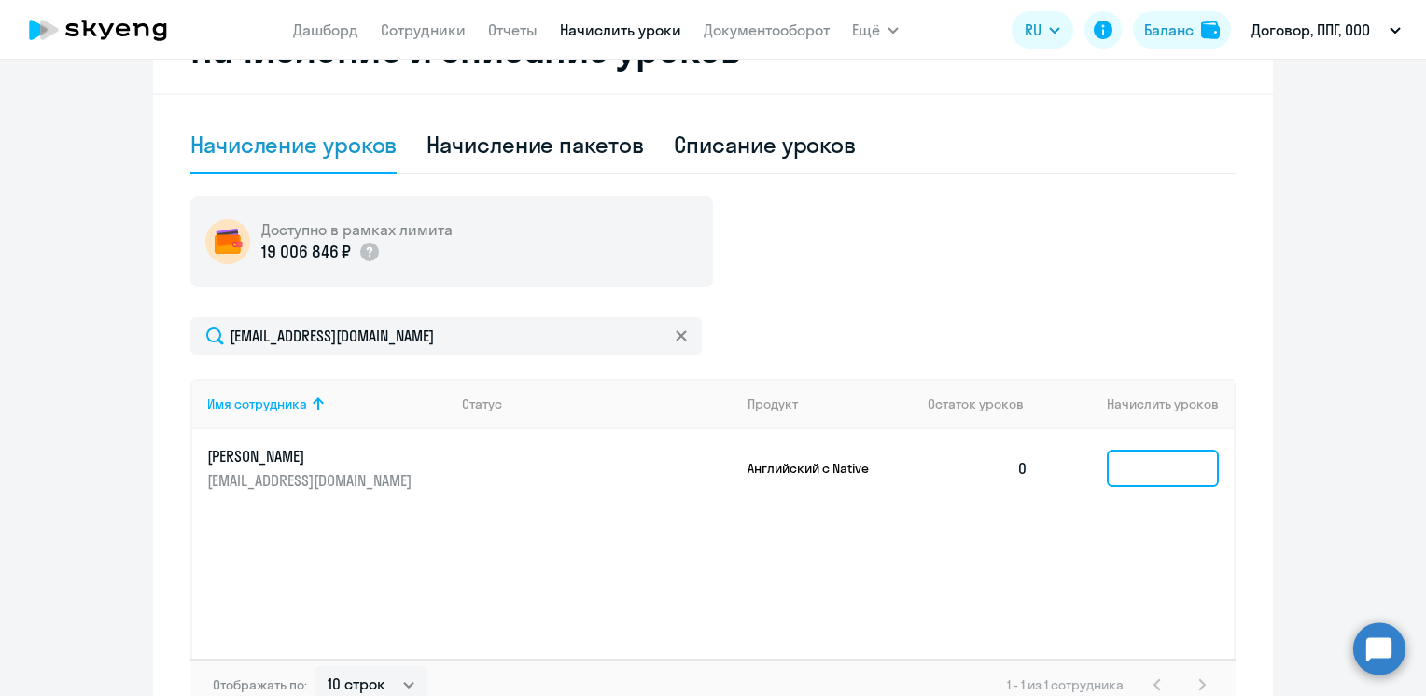
click at [1161, 469] on input at bounding box center [1163, 468] width 112 height 37
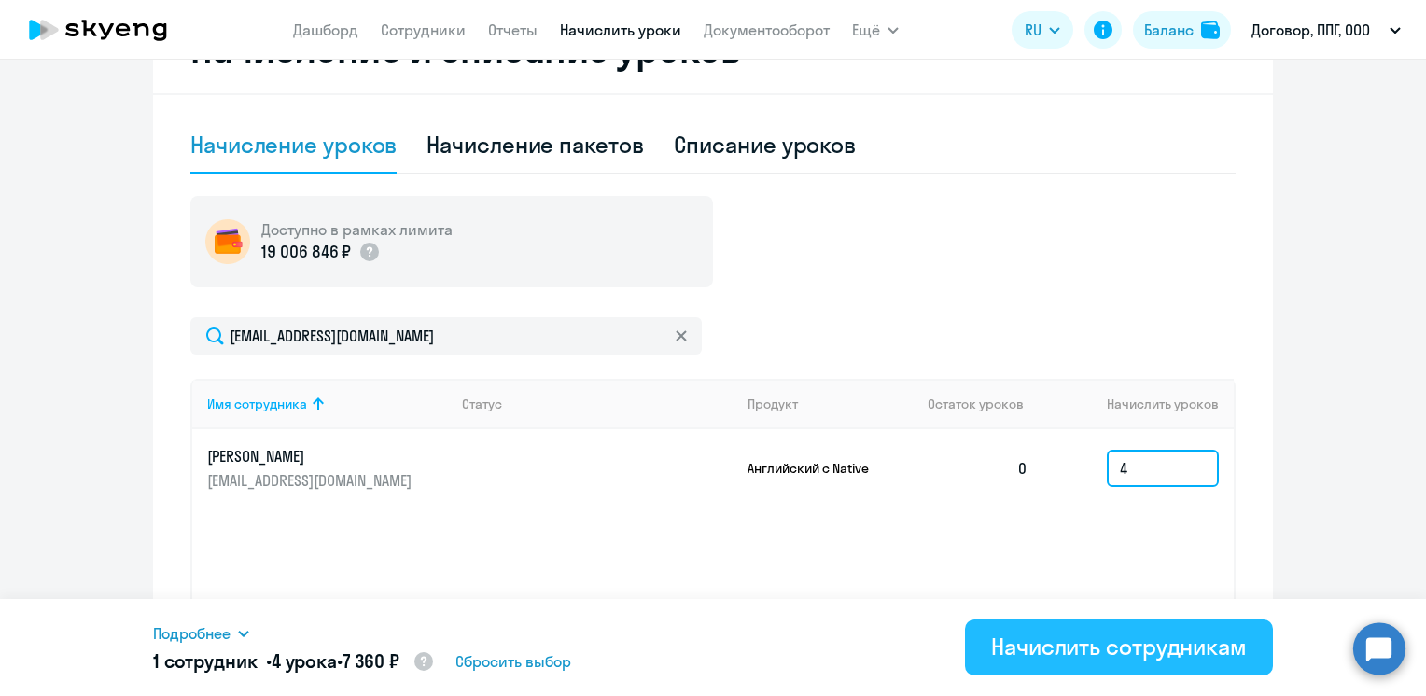
type input "4"
click at [1113, 648] on div "Начислить сотрудникам" at bounding box center [1119, 647] width 256 height 30
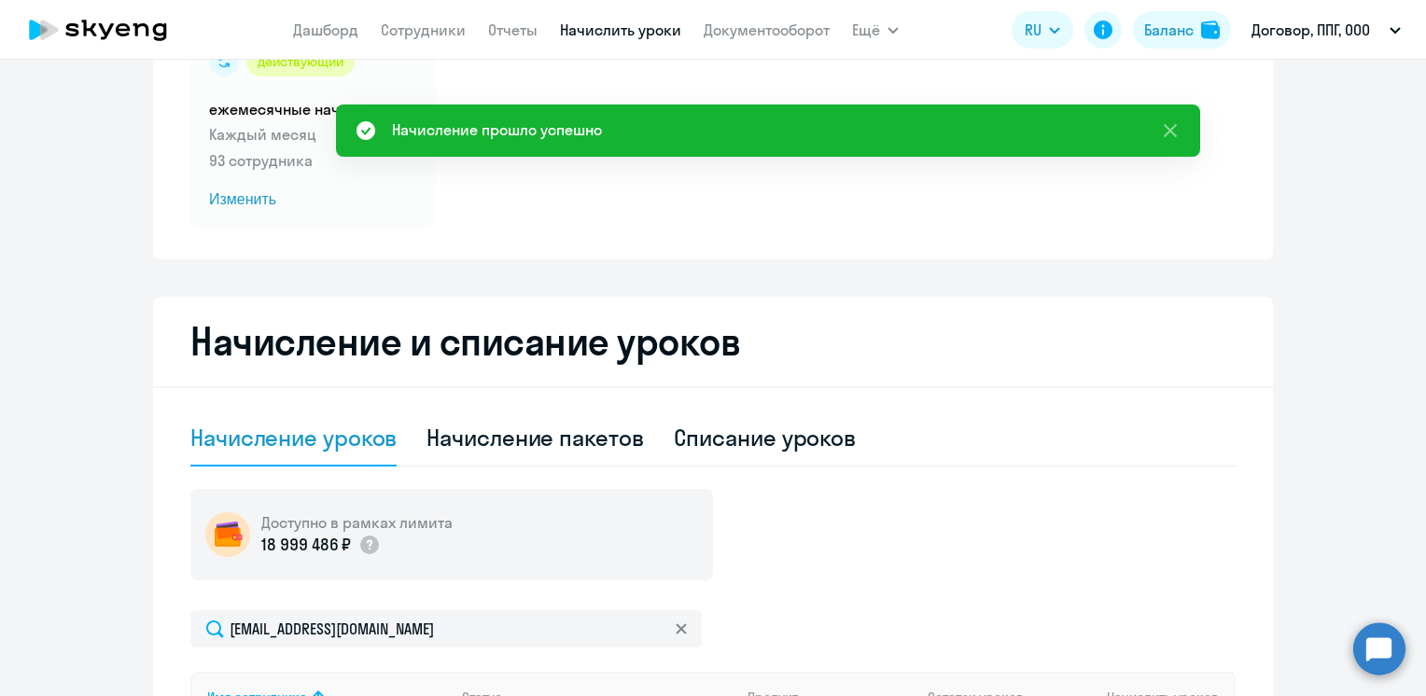
scroll to position [0, 0]
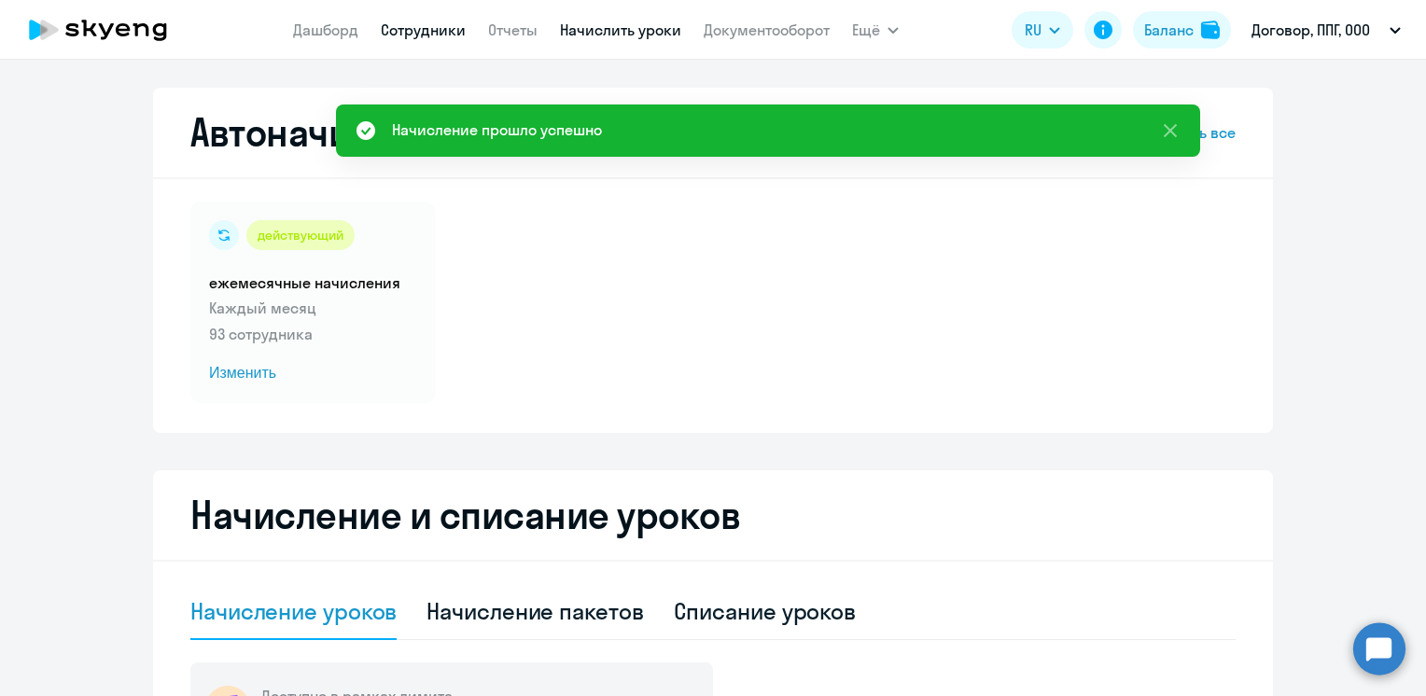
click at [410, 30] on link "Сотрудники" at bounding box center [423, 30] width 85 height 19
select select "30"
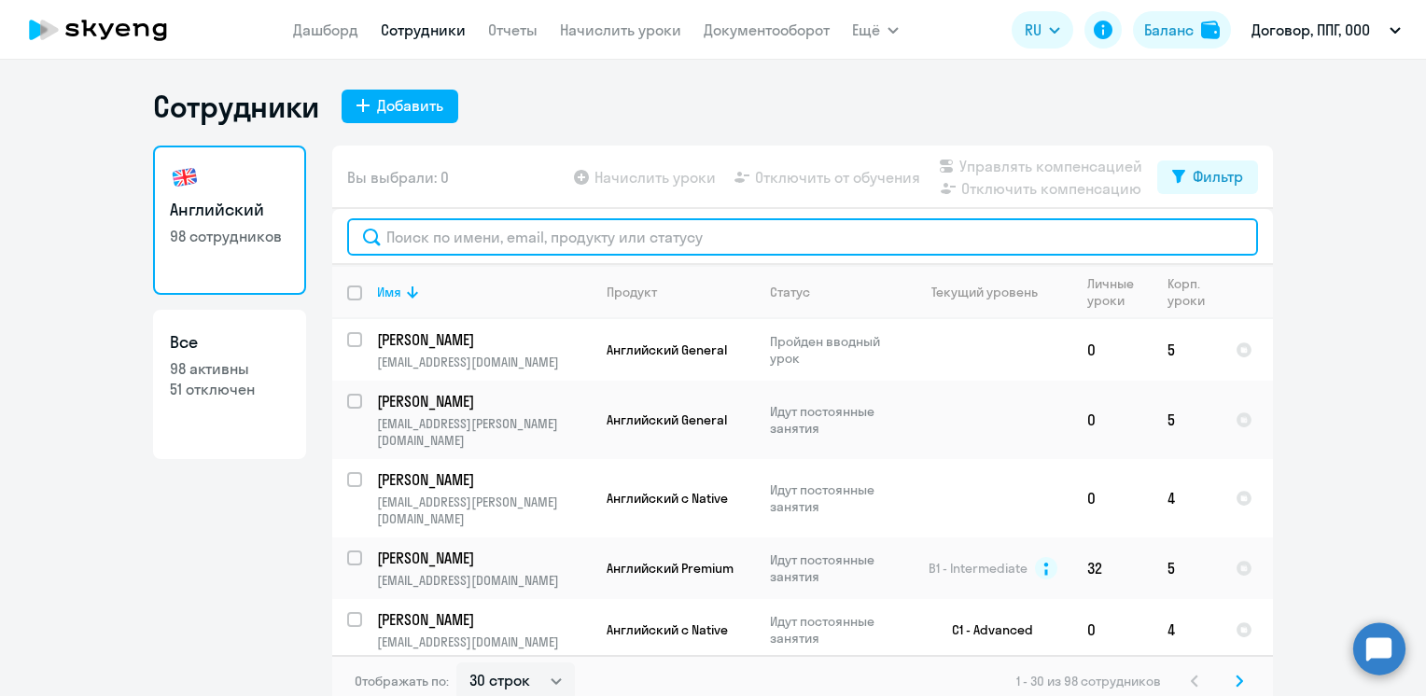
click at [568, 237] on input "text" at bounding box center [802, 236] width 911 height 37
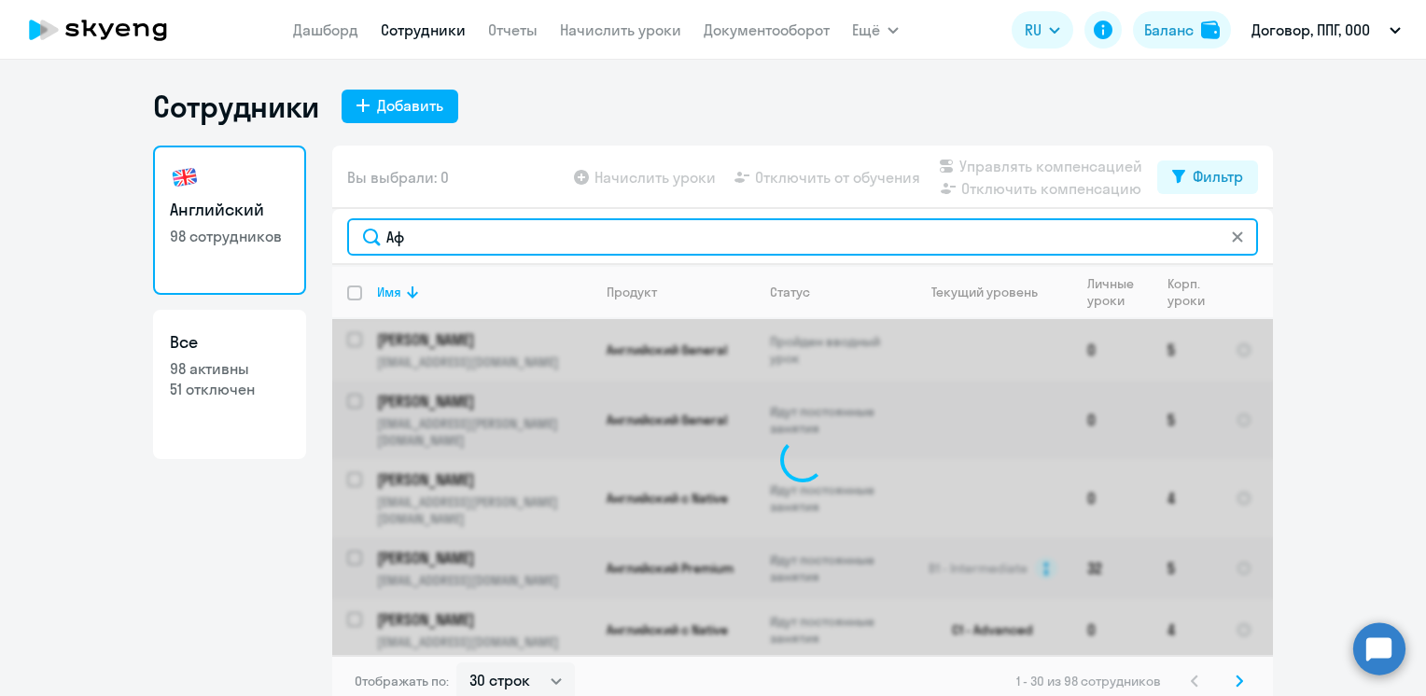
type input "Афа"
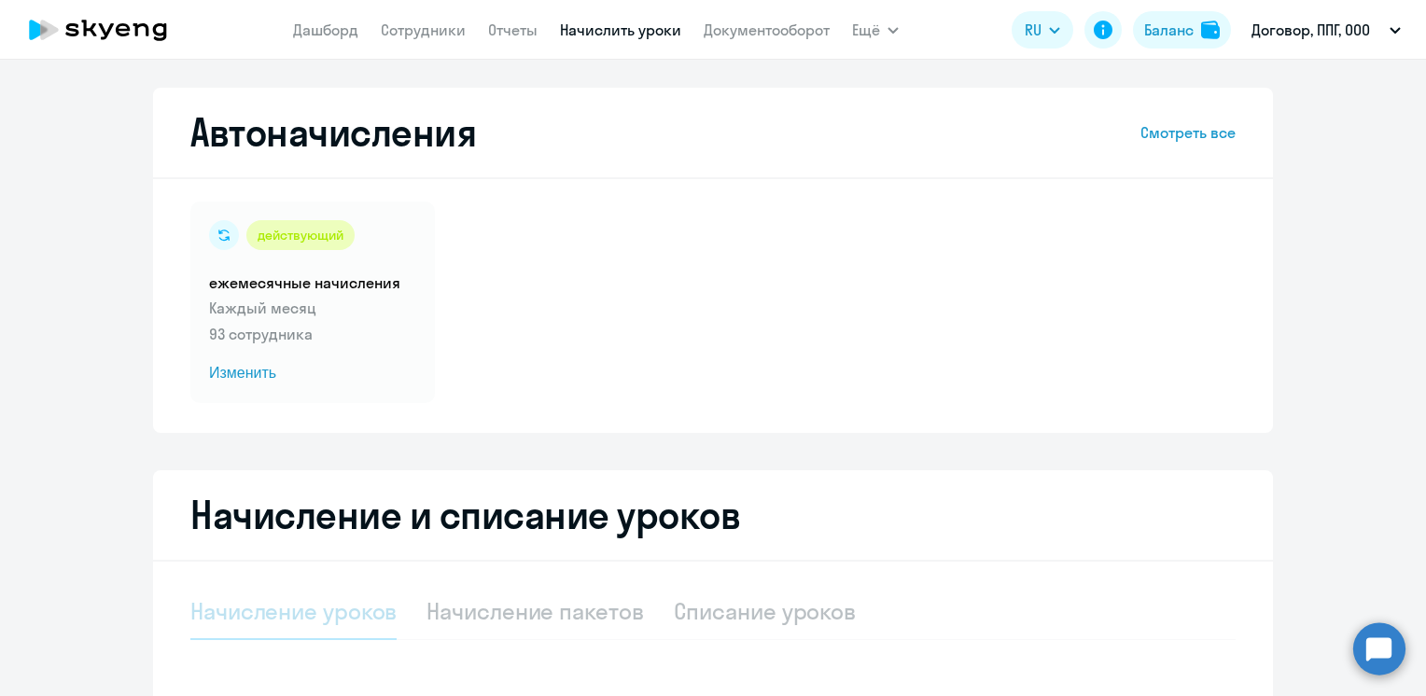
select select "10"
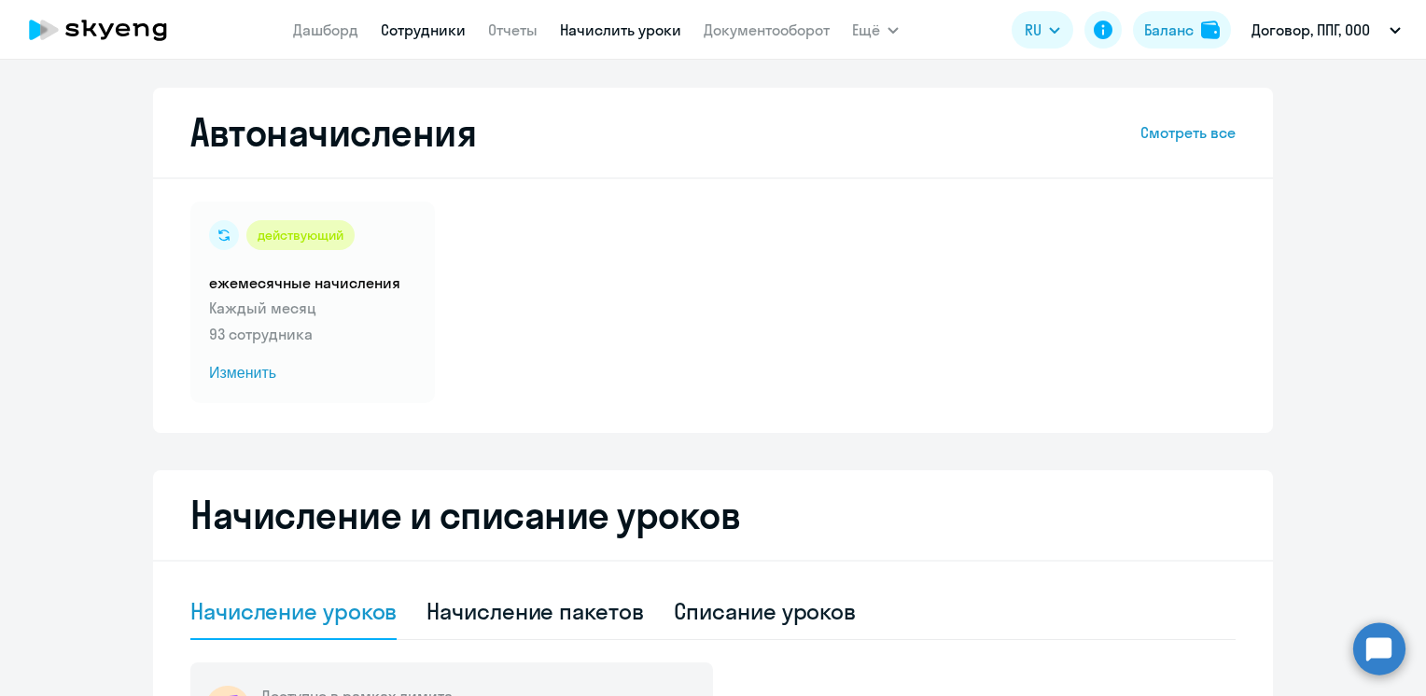
click at [391, 34] on link "Сотрудники" at bounding box center [423, 30] width 85 height 19
select select "30"
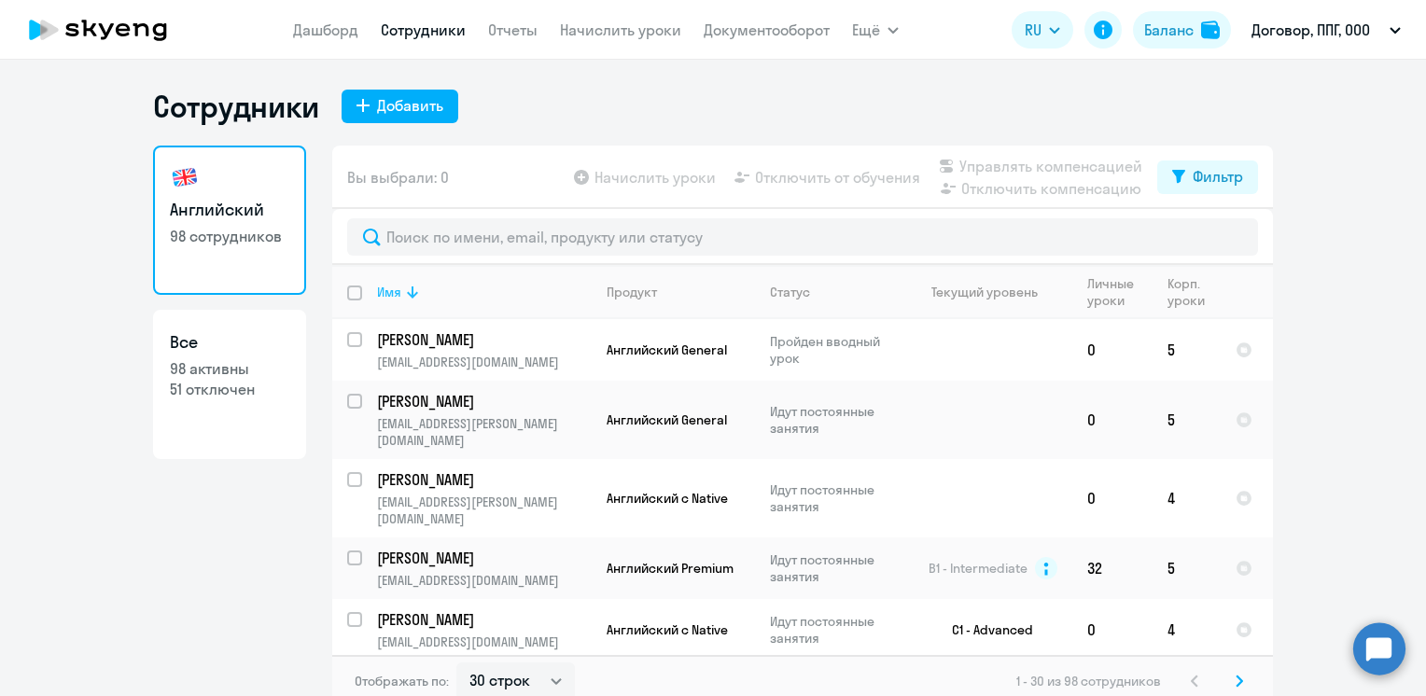
click at [401, 286] on icon at bounding box center [412, 292] width 22 height 22
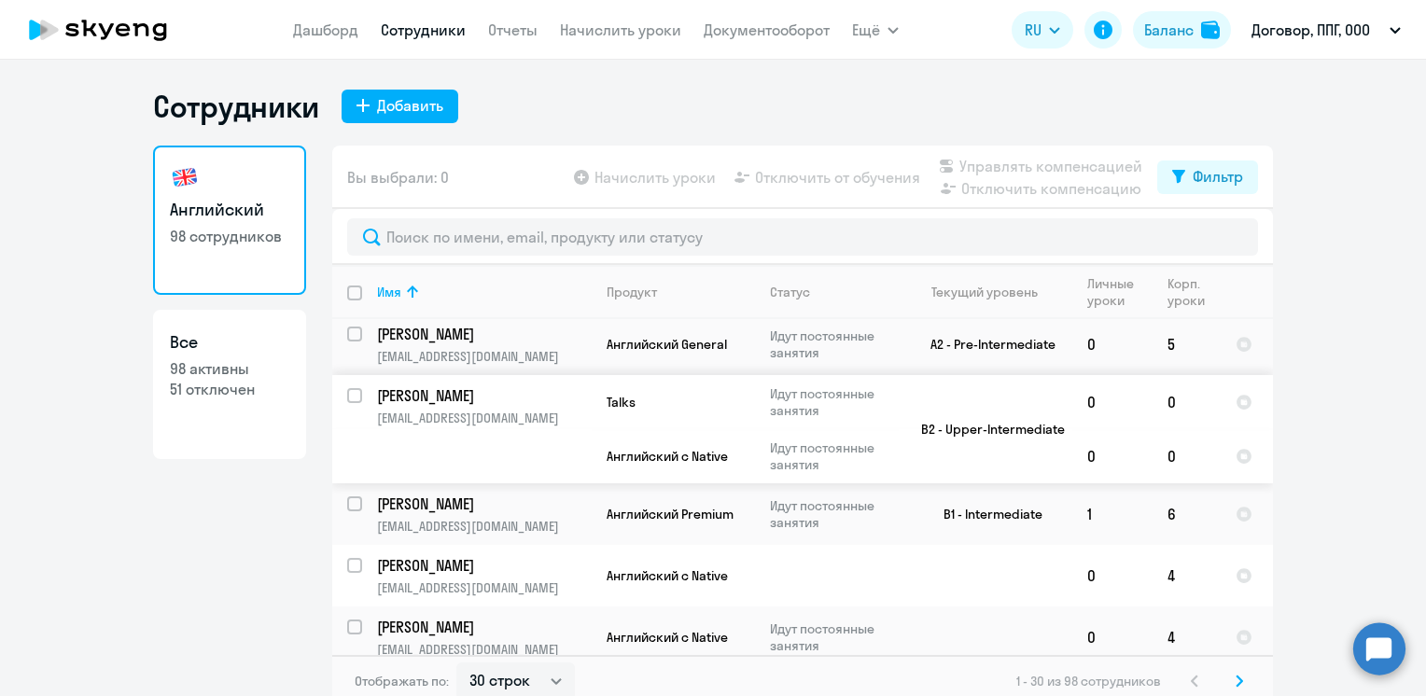
scroll to position [1027, 0]
